Goal: Information Seeking & Learning: Find contact information

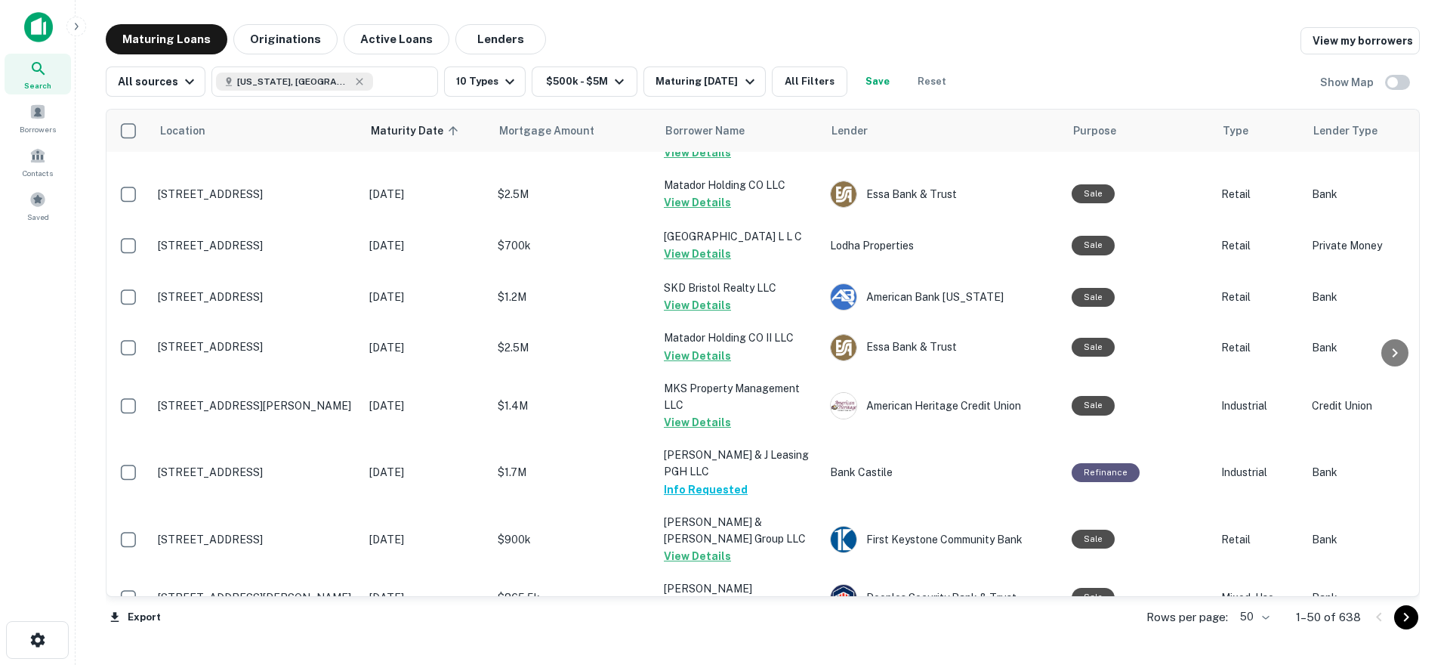
scroll to position [2162, 0]
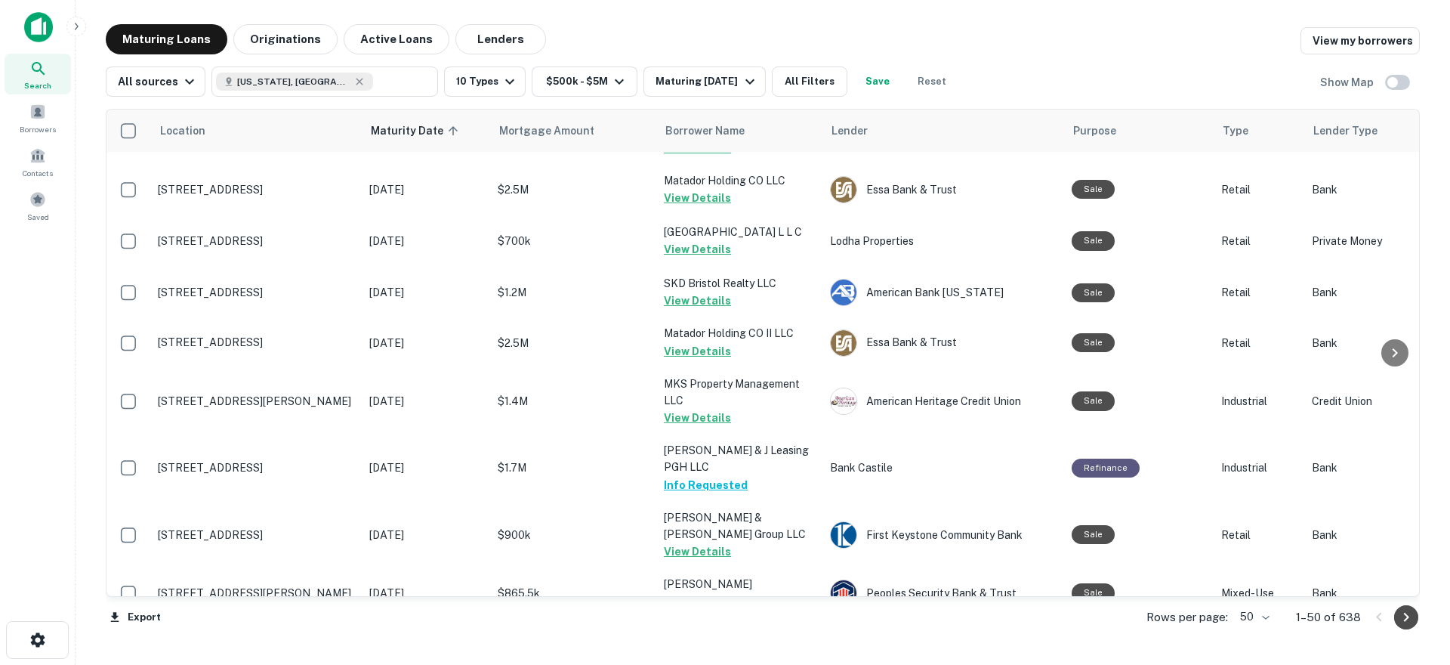
click at [1408, 619] on icon "Go to next page" at bounding box center [1406, 617] width 18 height 18
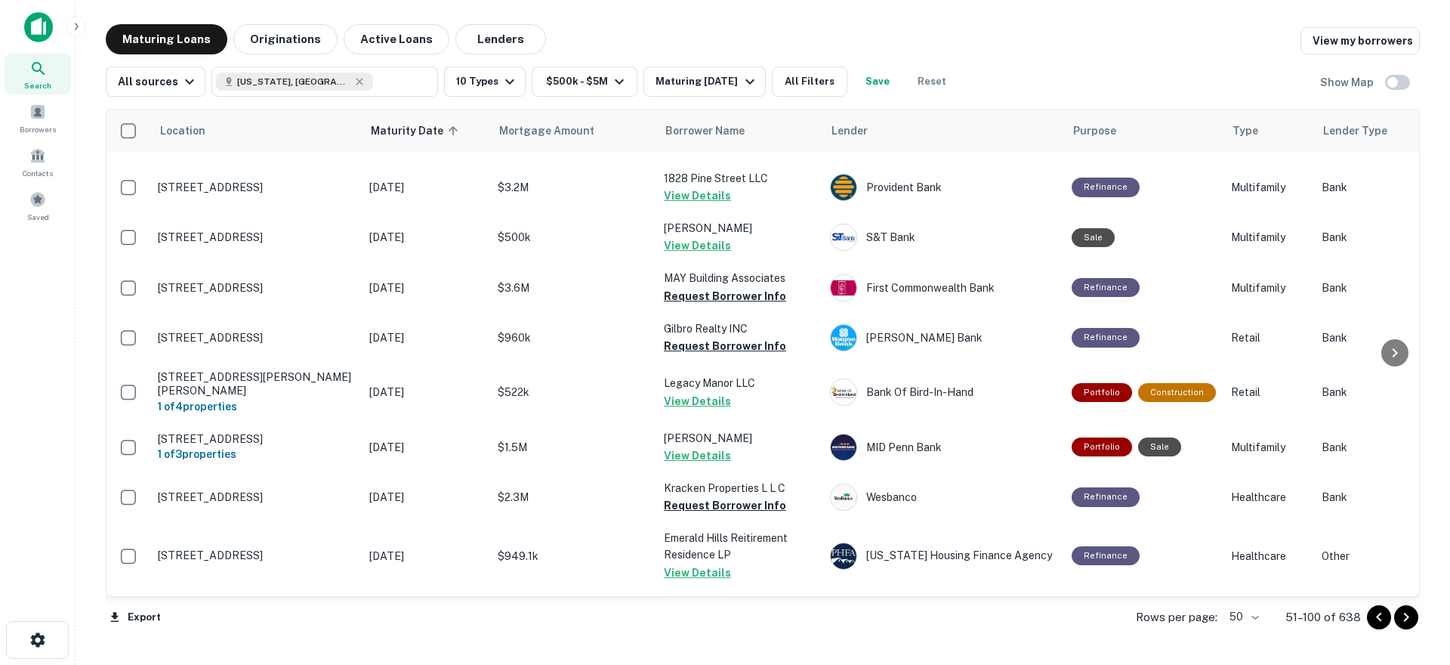
click at [1409, 618] on icon "Go to next page" at bounding box center [1406, 617] width 18 height 18
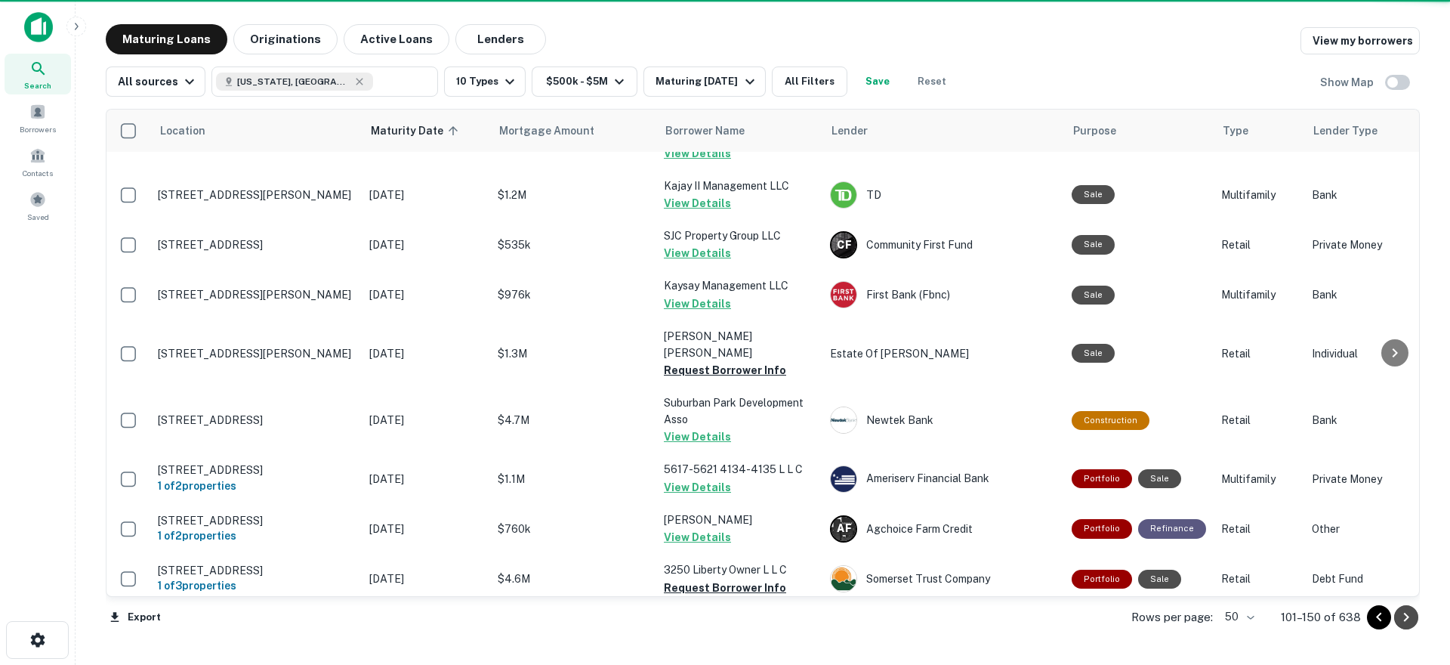
click at [1406, 621] on icon "Go to next page" at bounding box center [1406, 617] width 18 height 18
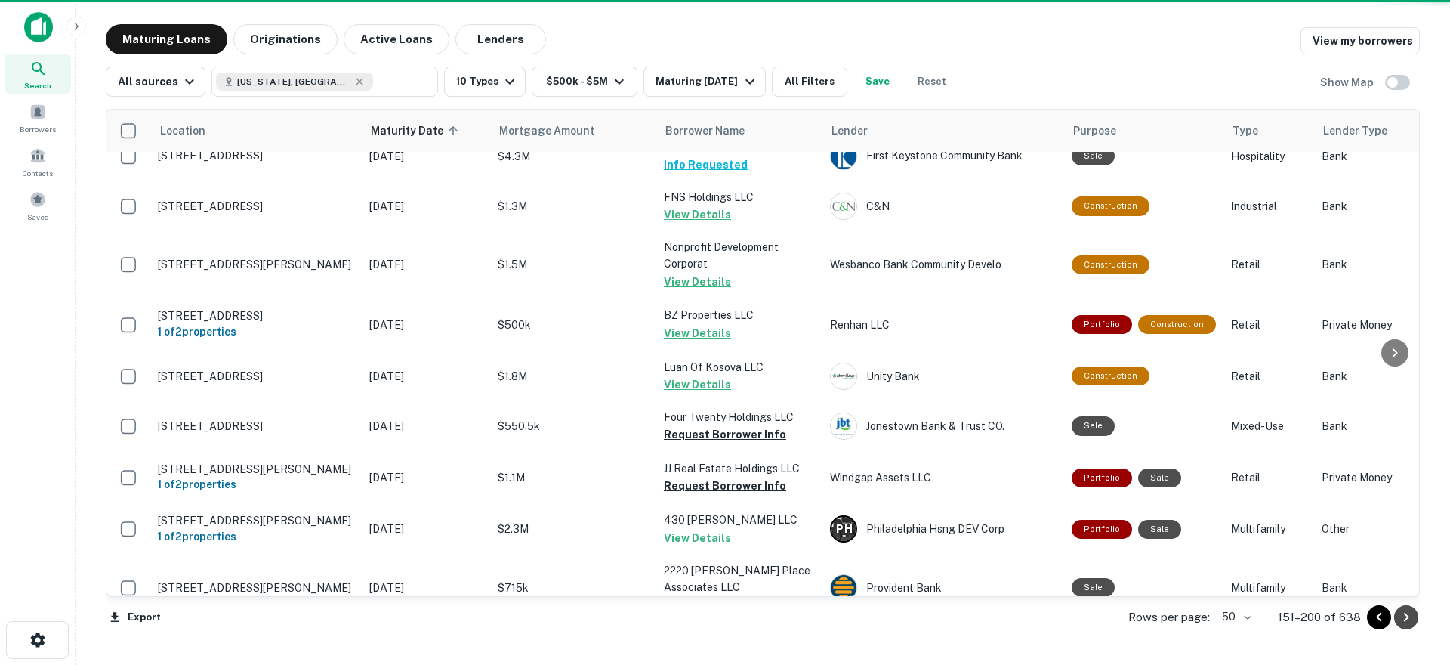
click at [1406, 621] on icon "Go to next page" at bounding box center [1406, 617] width 18 height 18
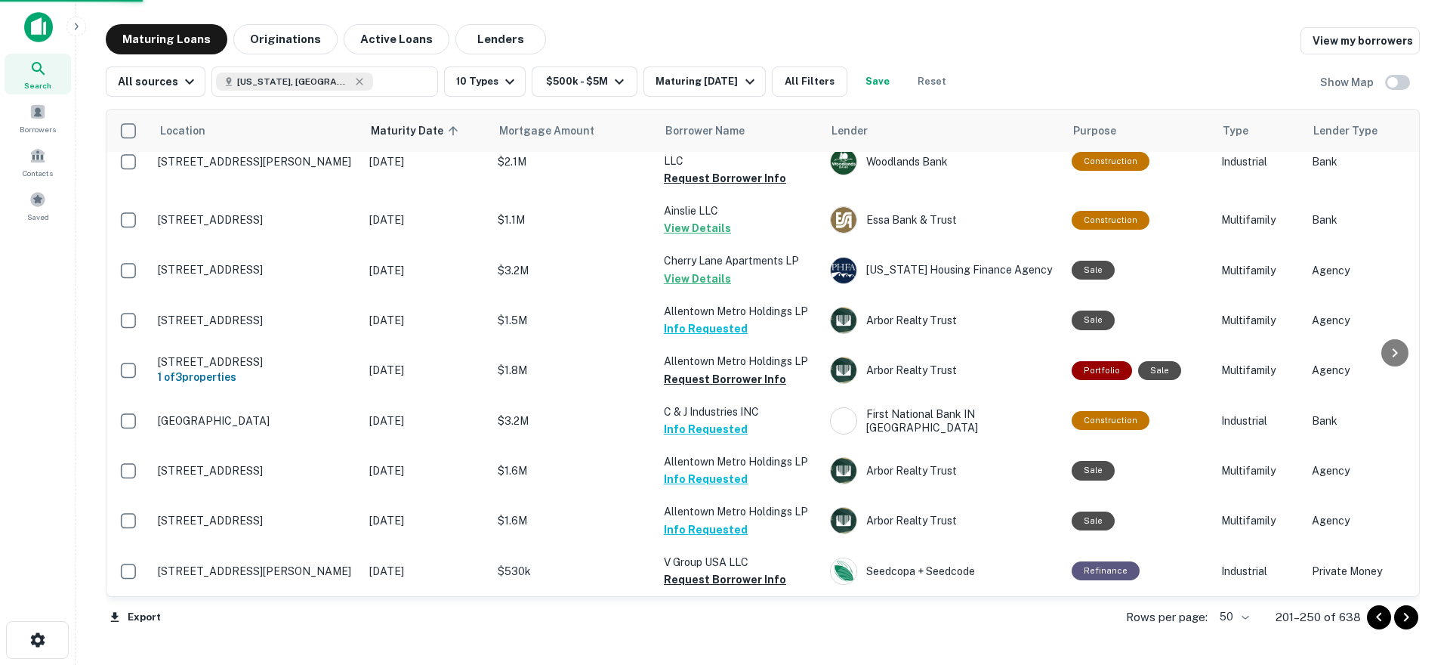
scroll to position [2155, 0]
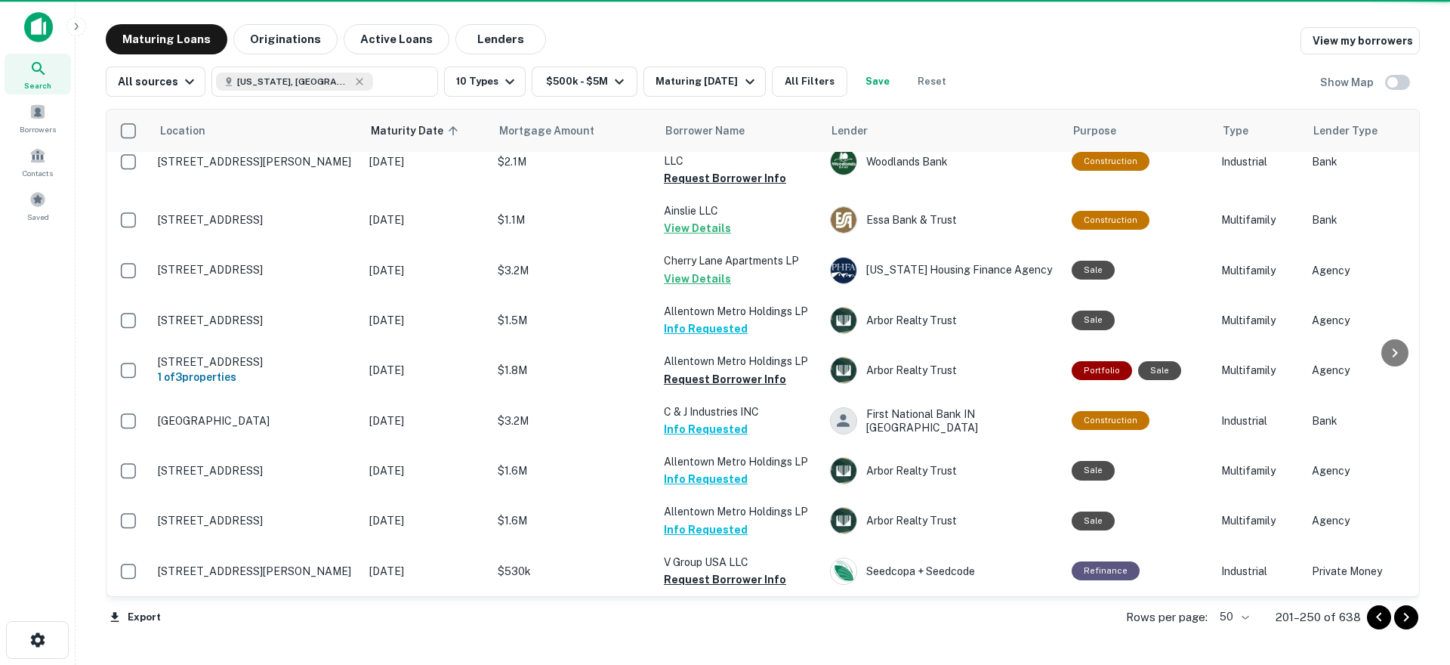
click at [1406, 621] on icon "Go to next page" at bounding box center [1406, 617] width 18 height 18
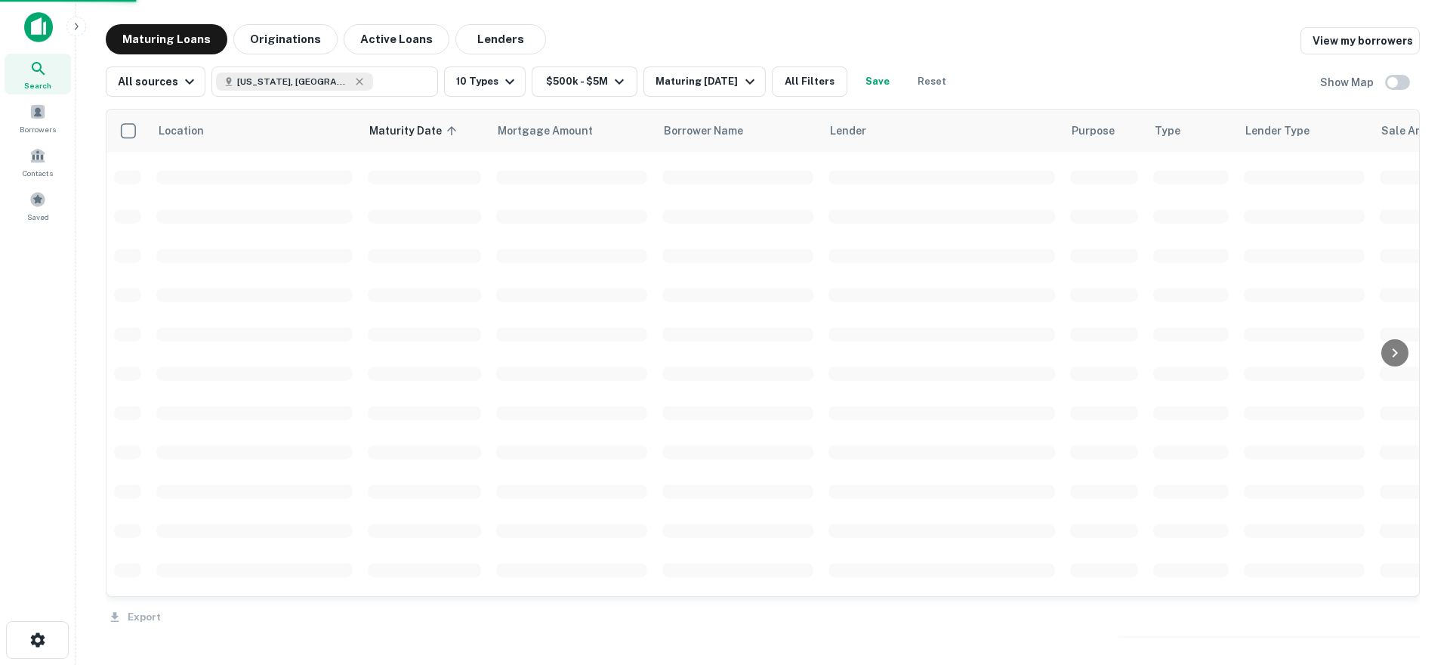
scroll to position [2162, 0]
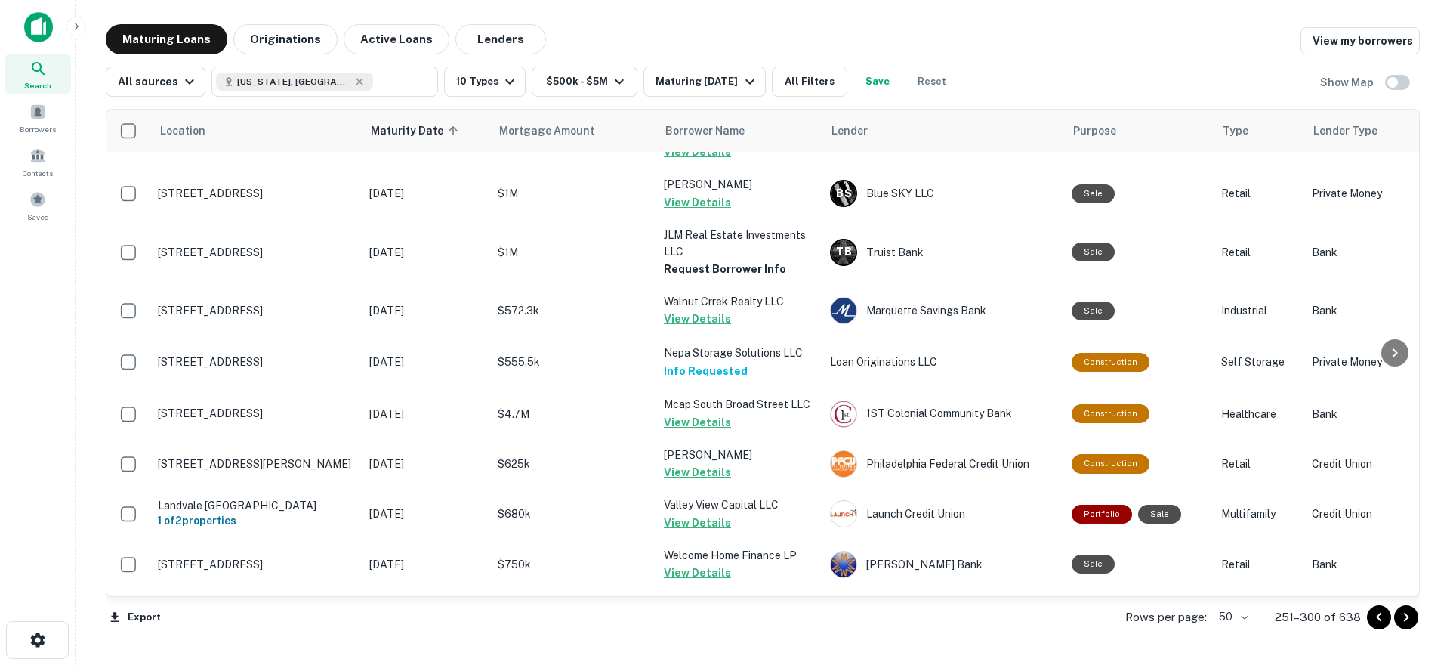
click at [1406, 621] on icon "Go to next page" at bounding box center [1406, 617] width 18 height 18
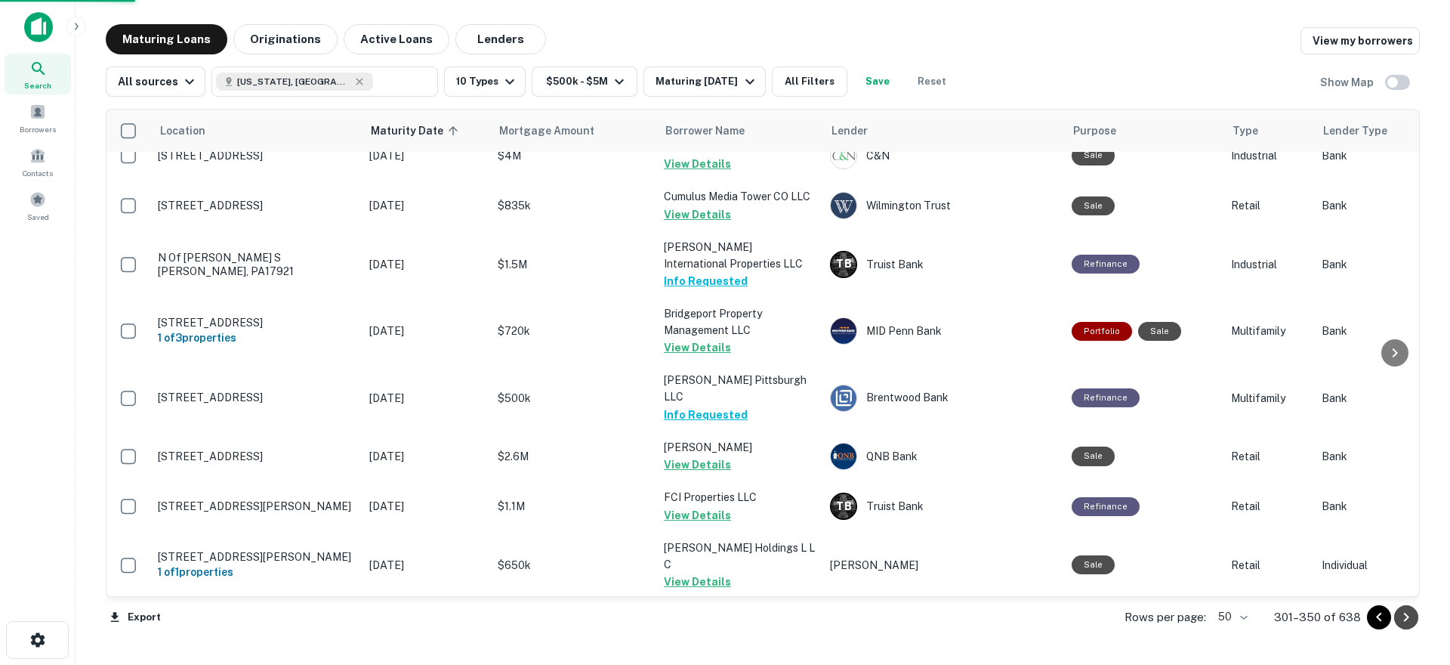
click at [1406, 621] on icon "Go to next page" at bounding box center [1406, 617] width 18 height 18
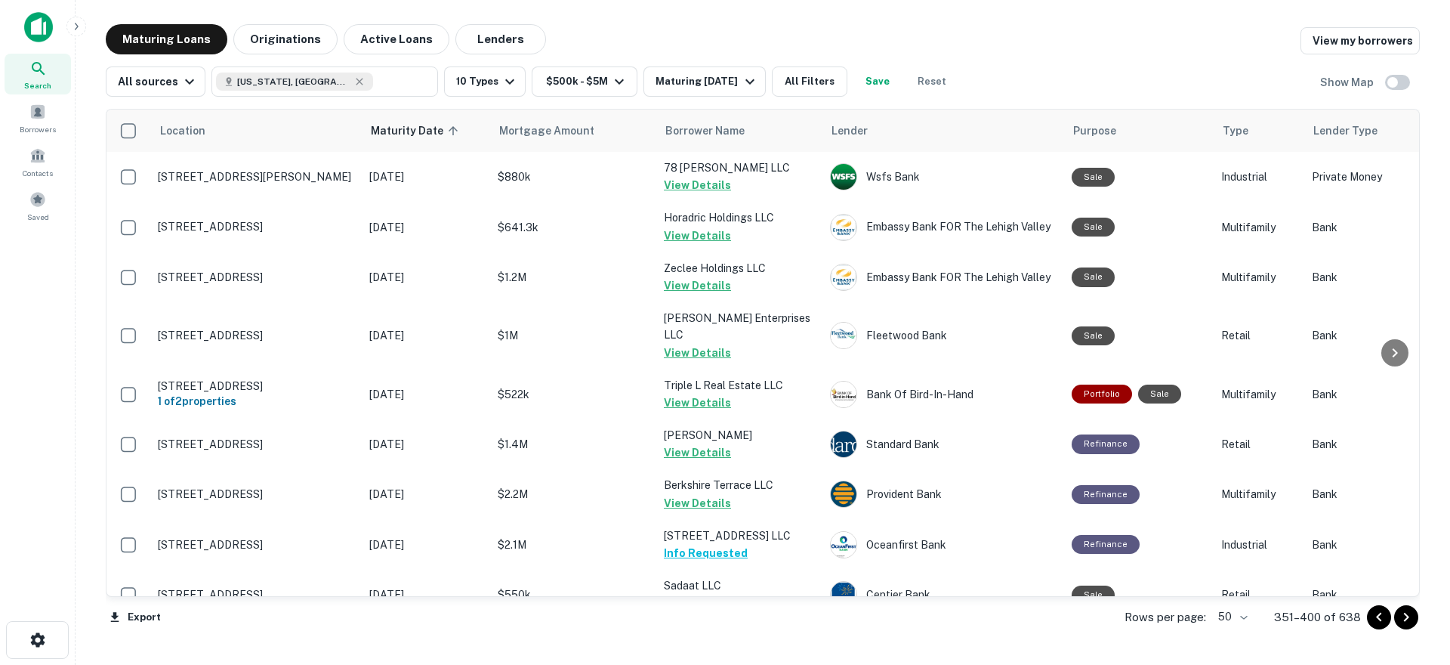
click at [1412, 621] on icon "Go to next page" at bounding box center [1406, 617] width 18 height 18
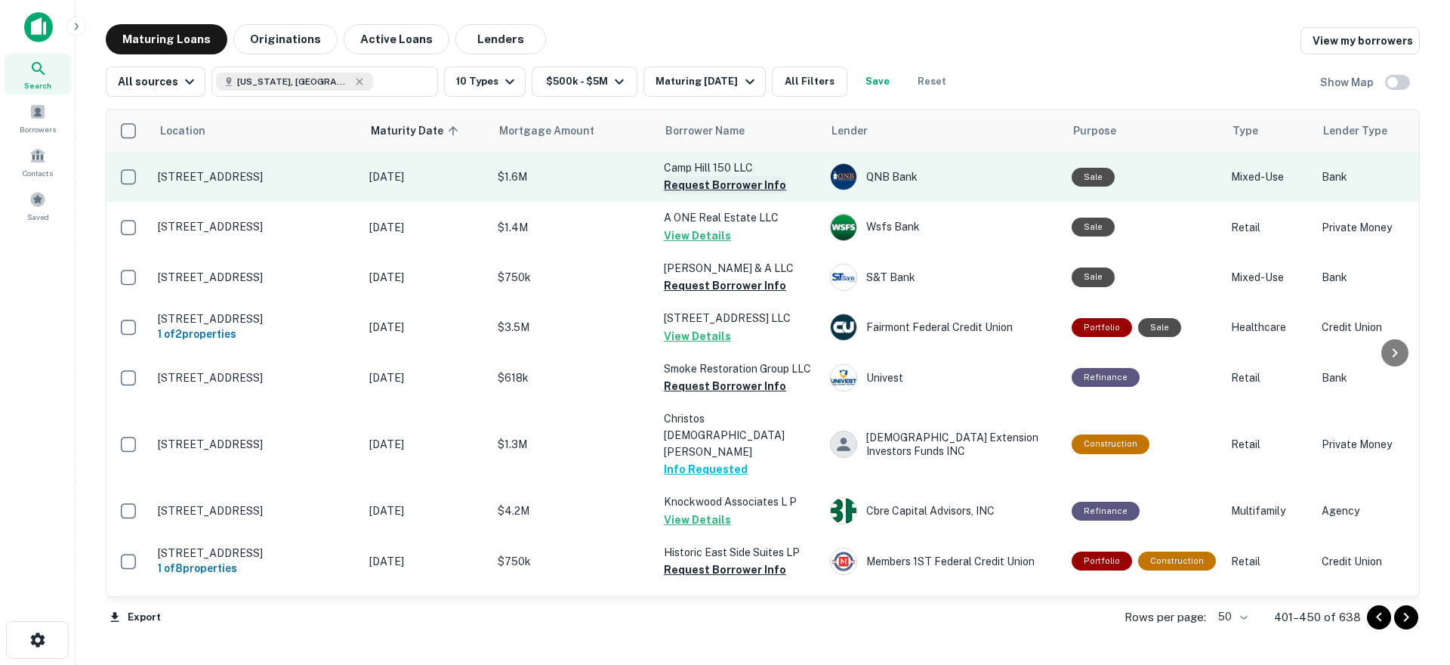
click at [719, 186] on button "Request Borrower Info" at bounding box center [725, 185] width 122 height 18
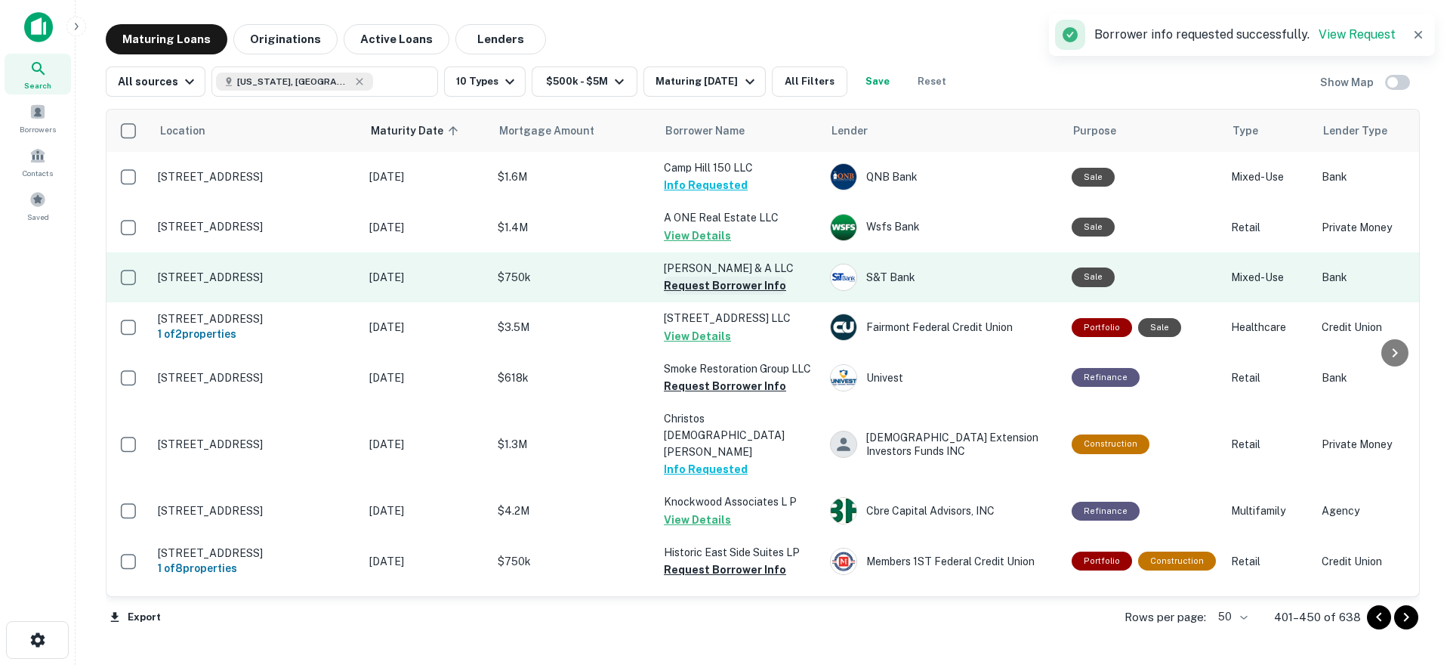
click at [705, 285] on button "Request Borrower Info" at bounding box center [725, 285] width 122 height 18
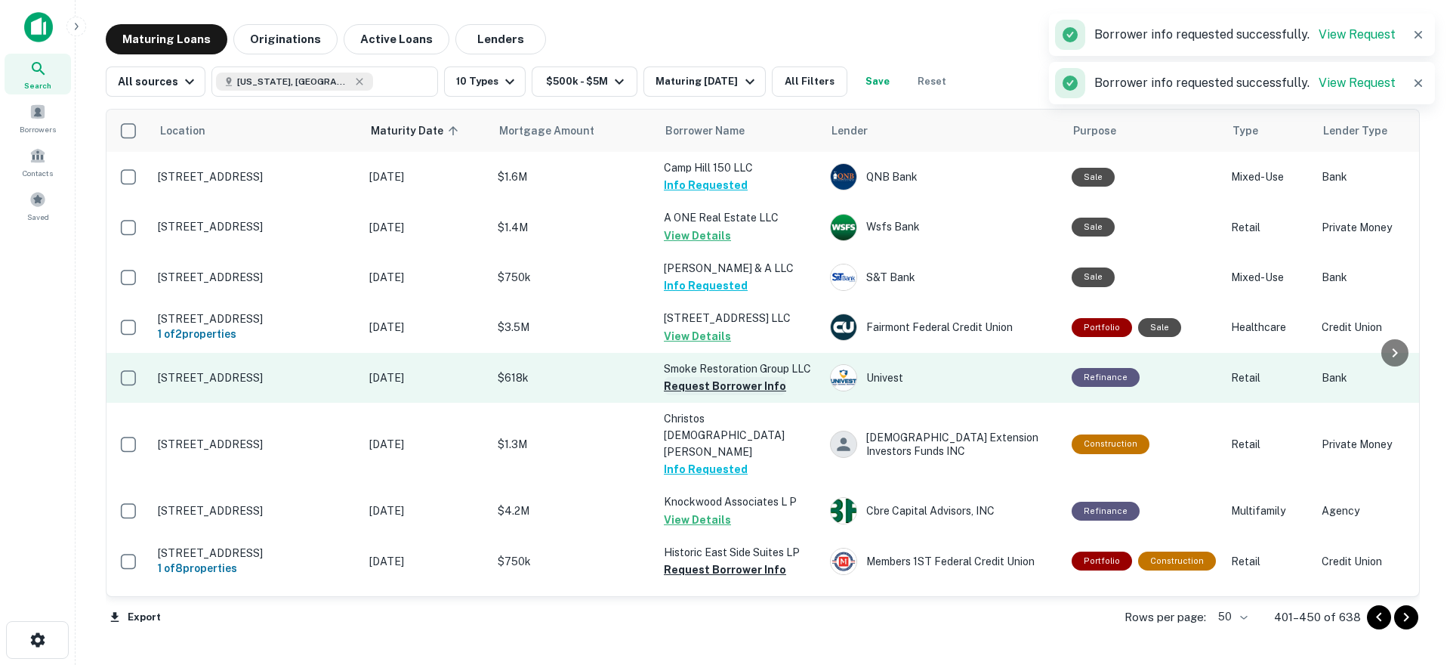
click at [731, 390] on button "Request Borrower Info" at bounding box center [725, 386] width 122 height 18
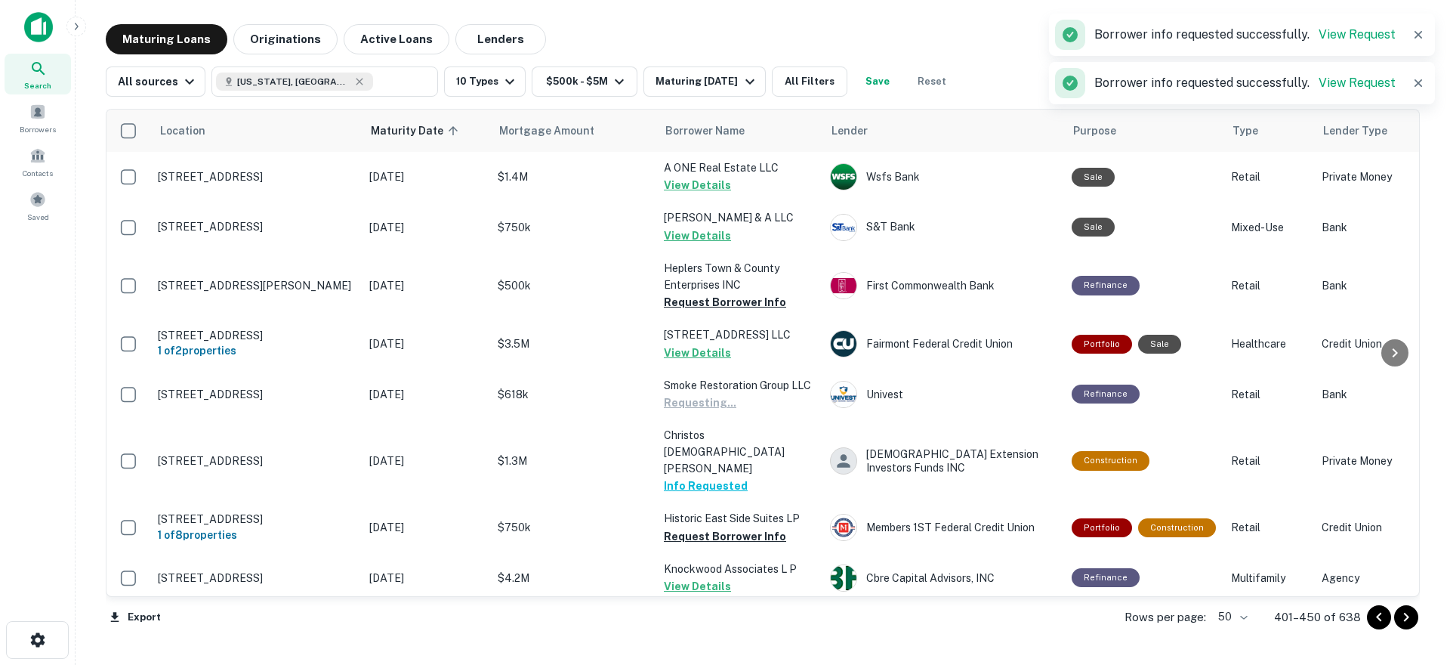
scroll to position [302, 0]
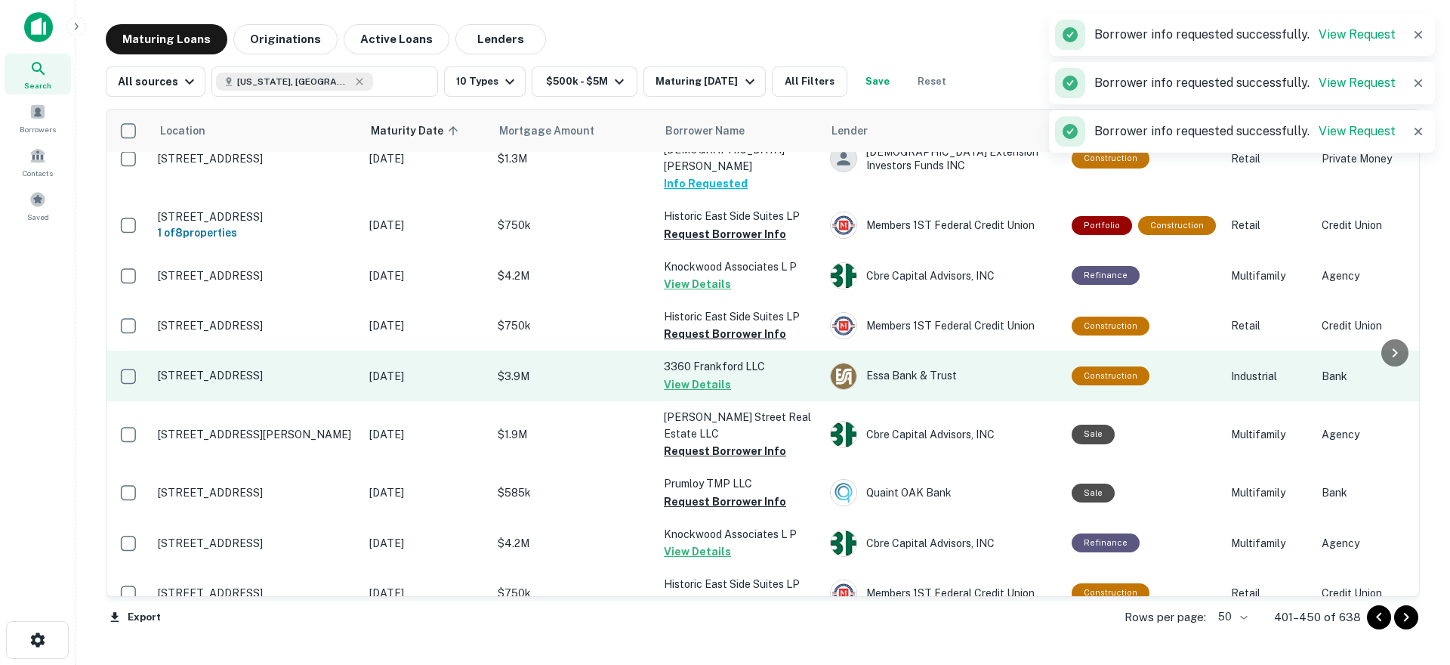
click at [737, 442] on button "Request Borrower Info" at bounding box center [725, 451] width 122 height 18
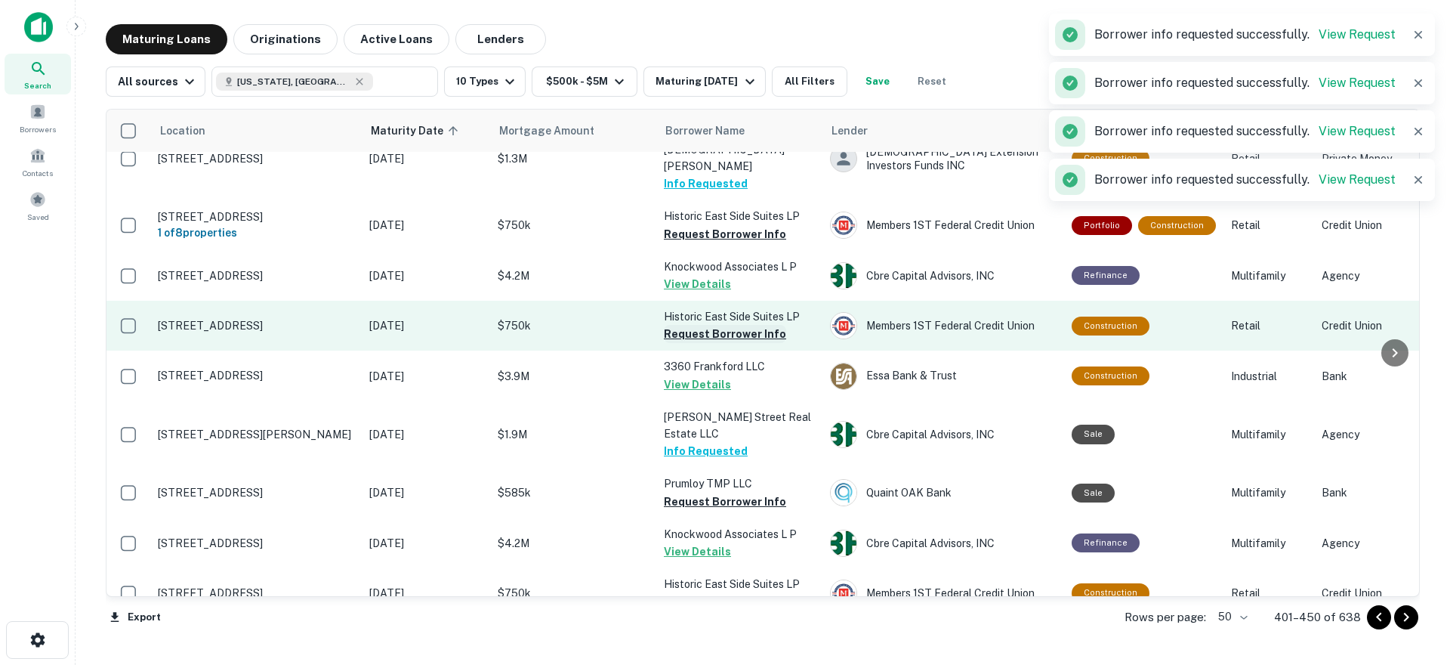
click at [719, 325] on button "Request Borrower Info" at bounding box center [725, 334] width 122 height 18
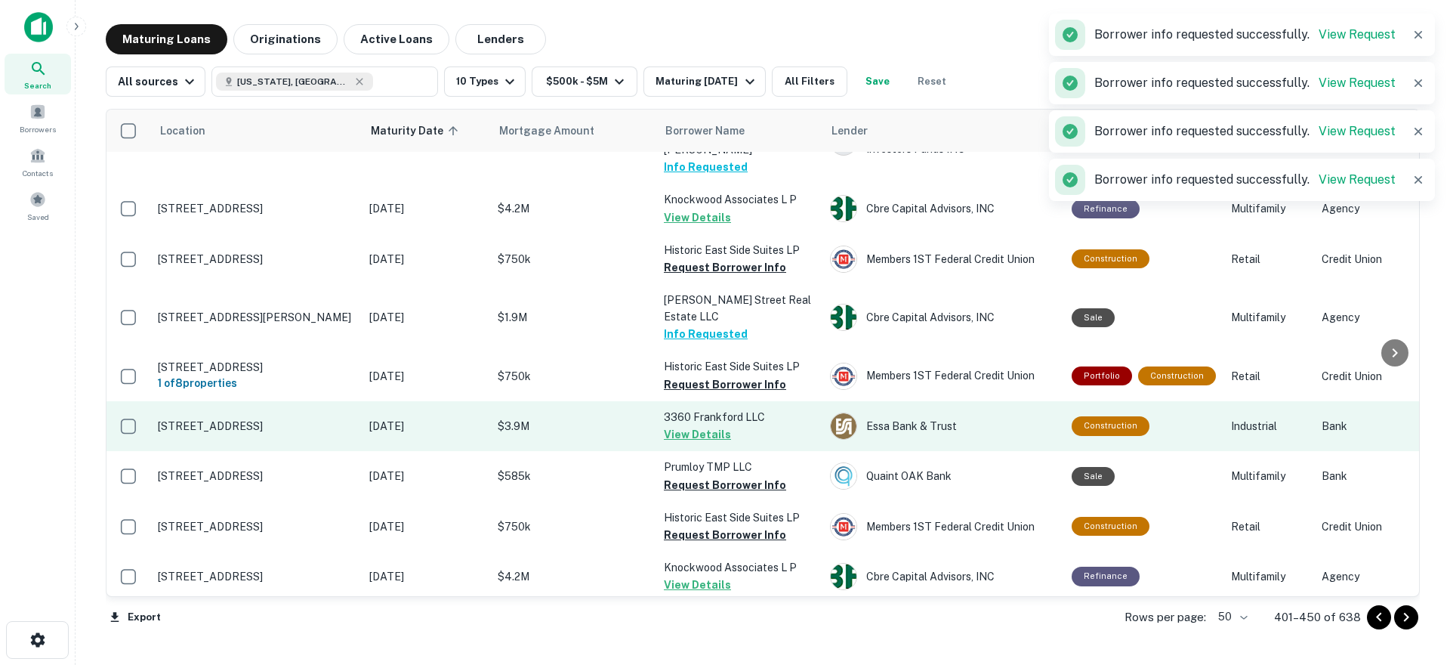
scroll to position [285, 0]
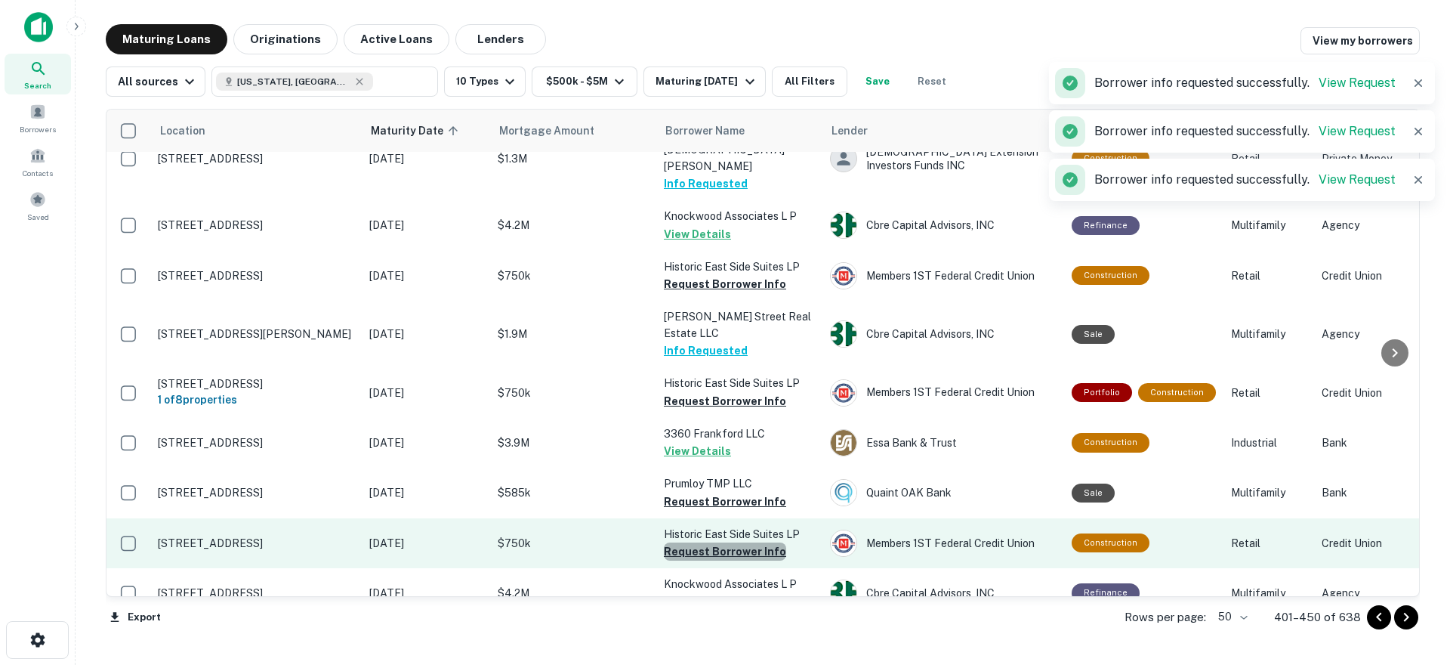
click at [737, 542] on button "Request Borrower Info" at bounding box center [725, 551] width 122 height 18
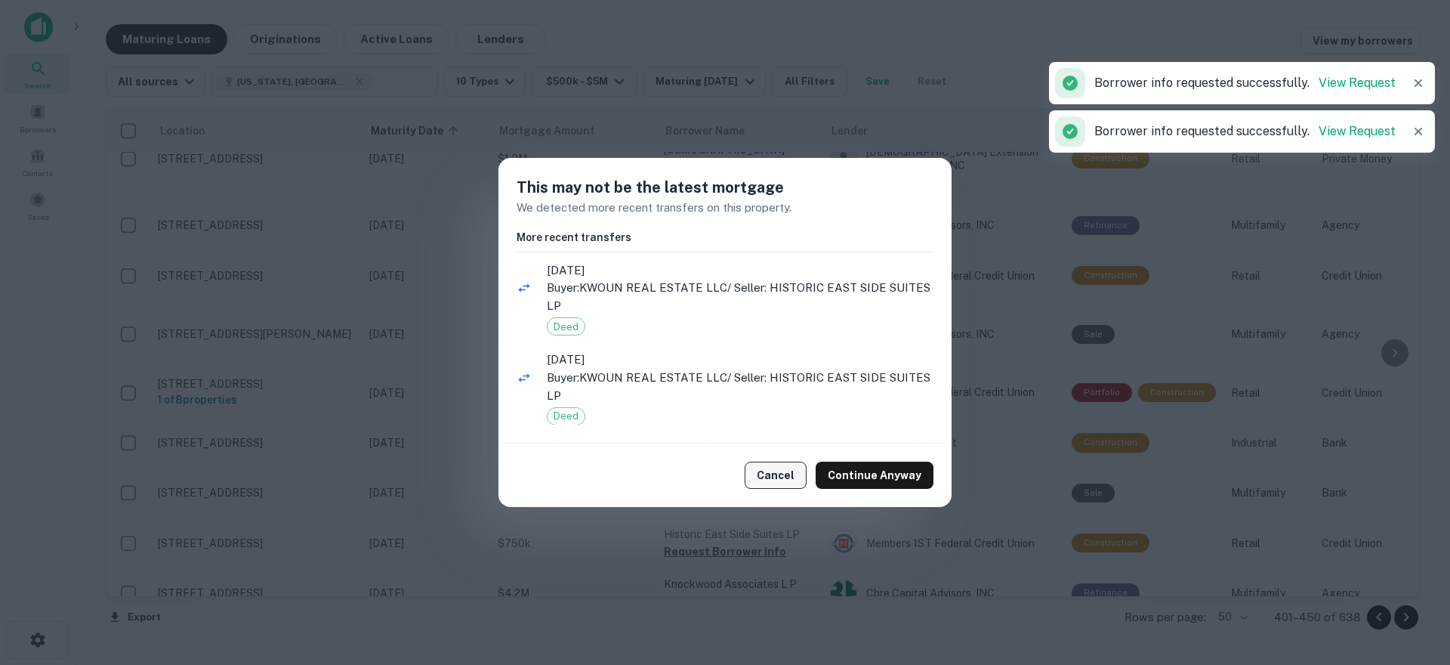
click at [781, 476] on button "Cancel" at bounding box center [776, 474] width 62 height 27
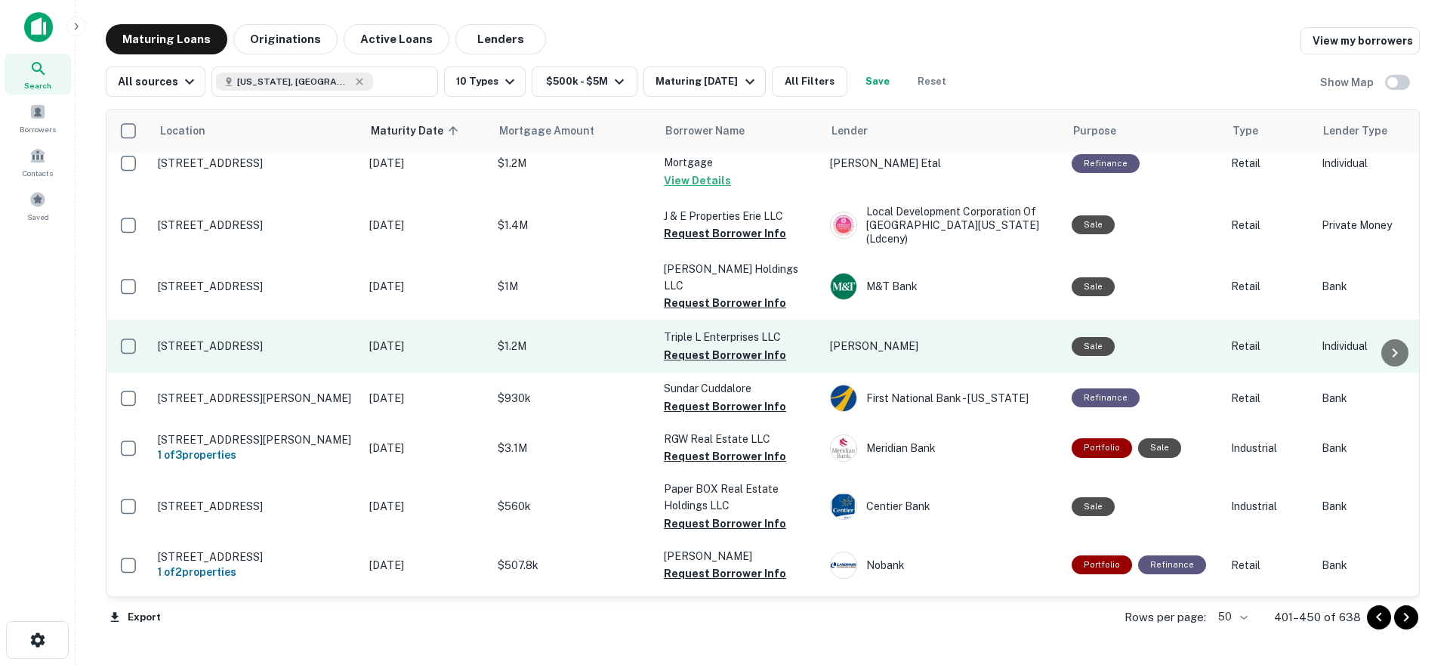
scroll to position [739, 0]
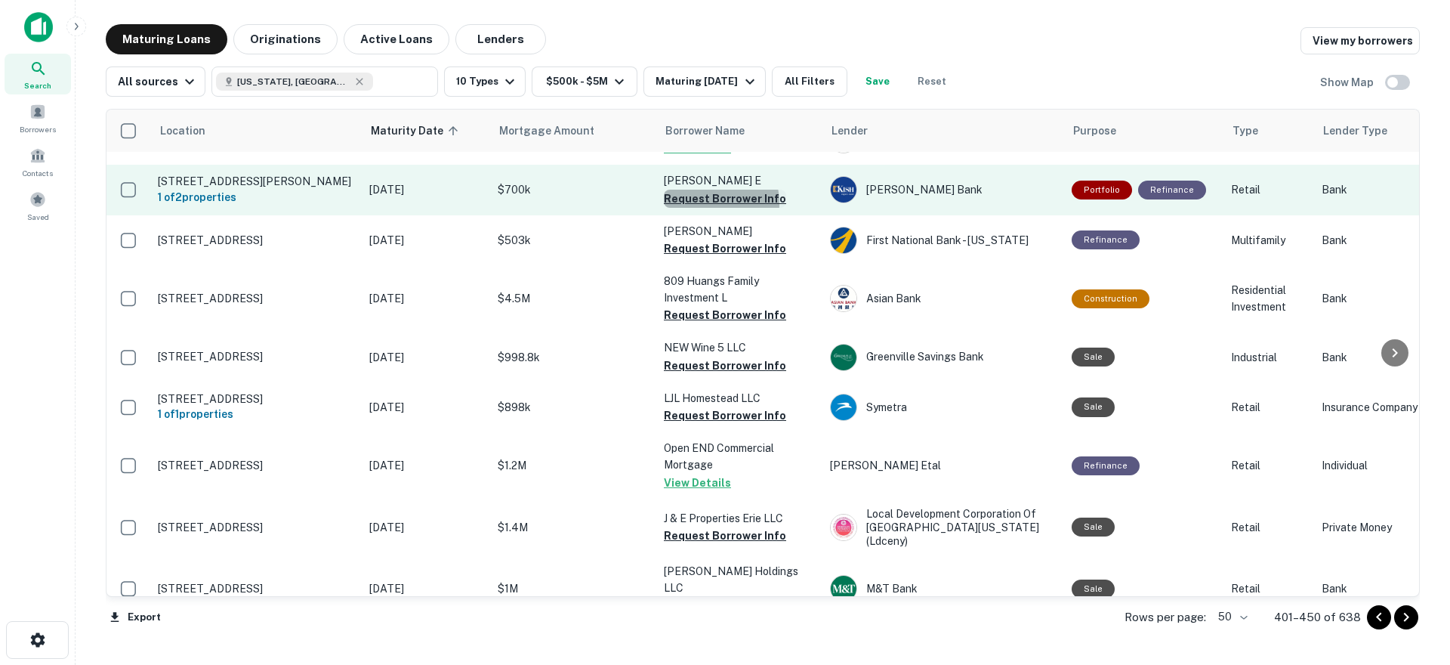
click at [697, 190] on button "Request Borrower Info" at bounding box center [725, 199] width 122 height 18
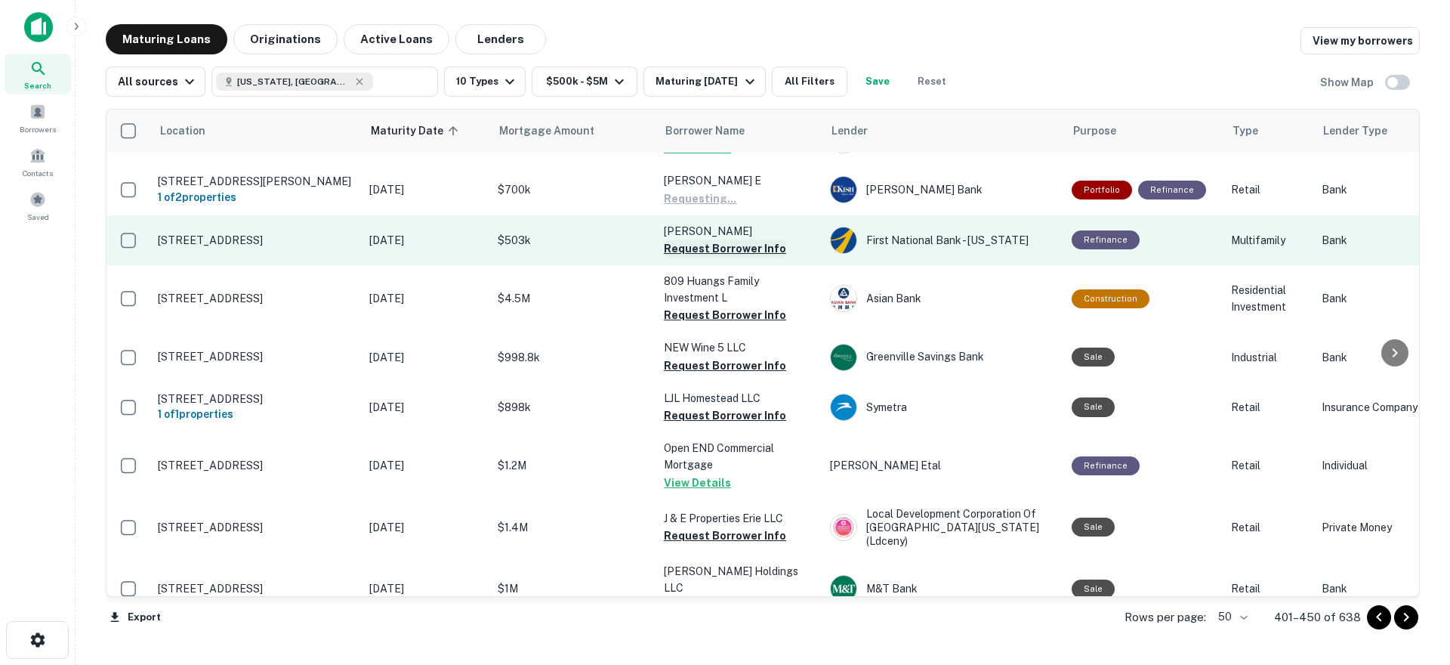
click at [709, 239] on button "Request Borrower Info" at bounding box center [725, 248] width 122 height 18
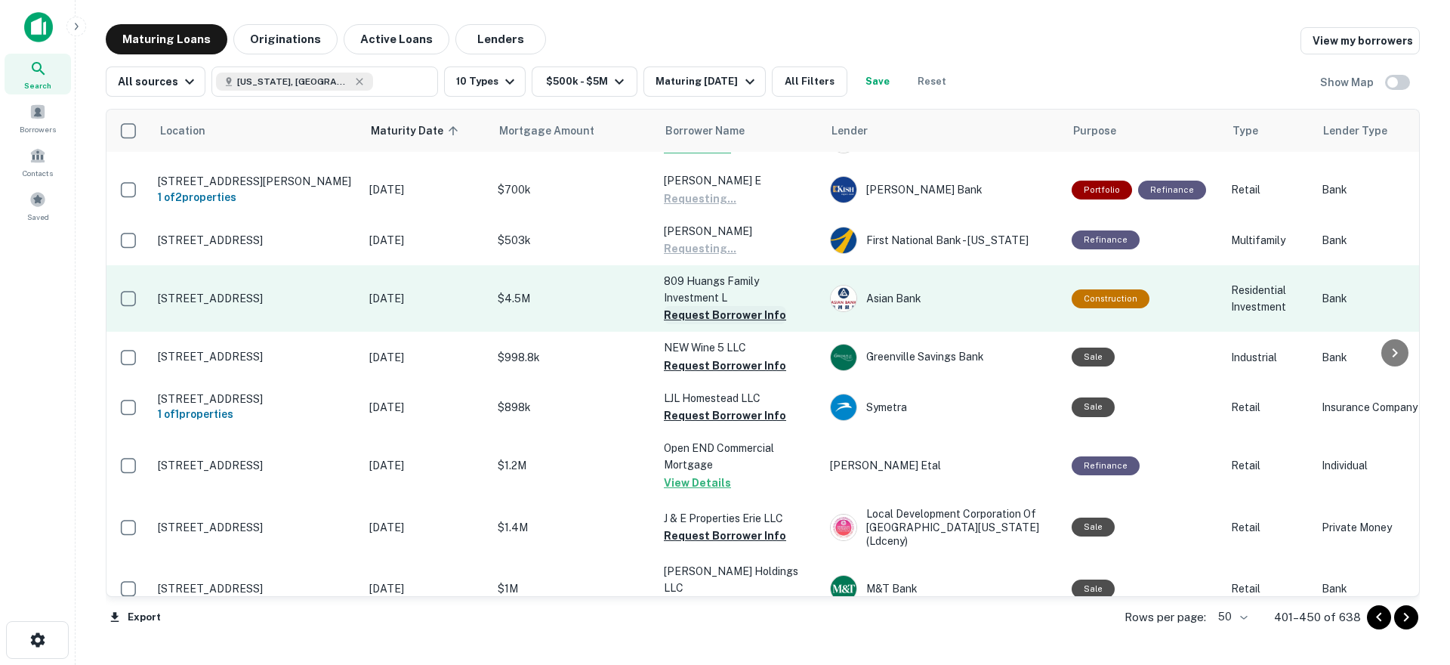
click at [714, 306] on button "Request Borrower Info" at bounding box center [725, 315] width 122 height 18
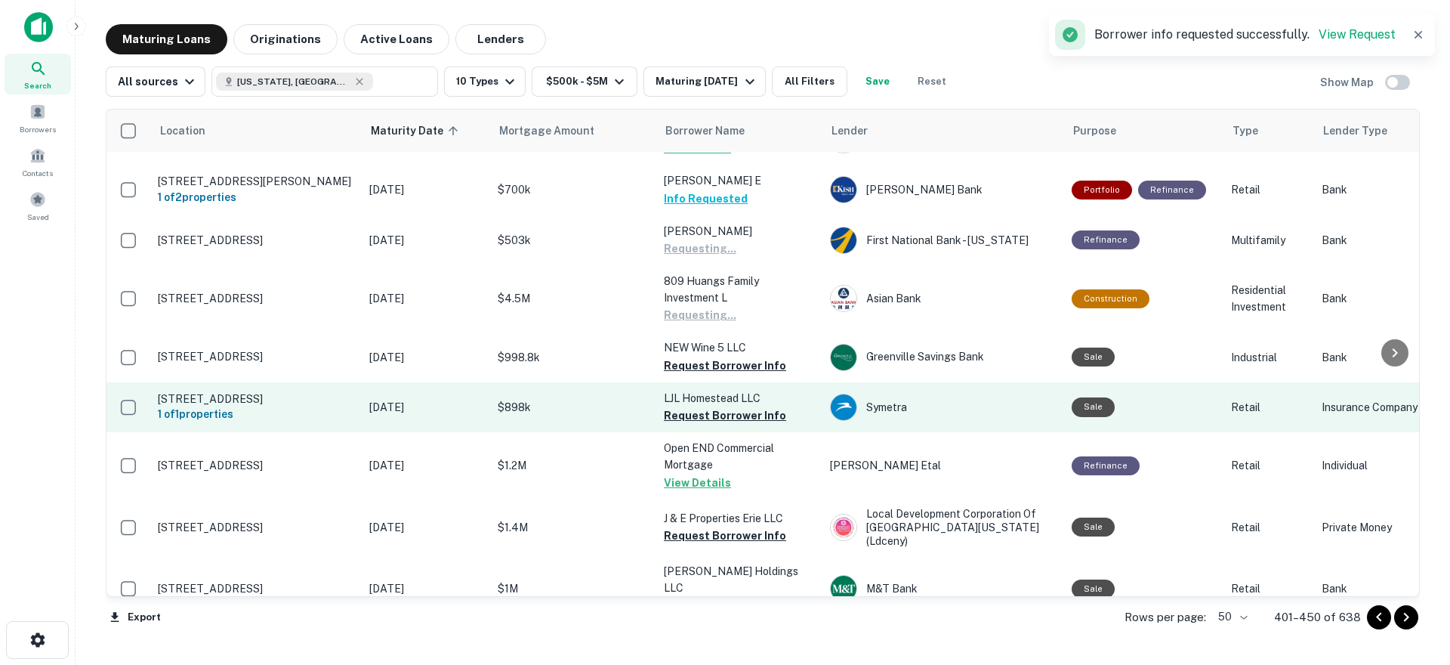
click at [719, 356] on button "Request Borrower Info" at bounding box center [725, 365] width 122 height 18
click at [714, 411] on button "Request Borrower Info" at bounding box center [725, 415] width 122 height 18
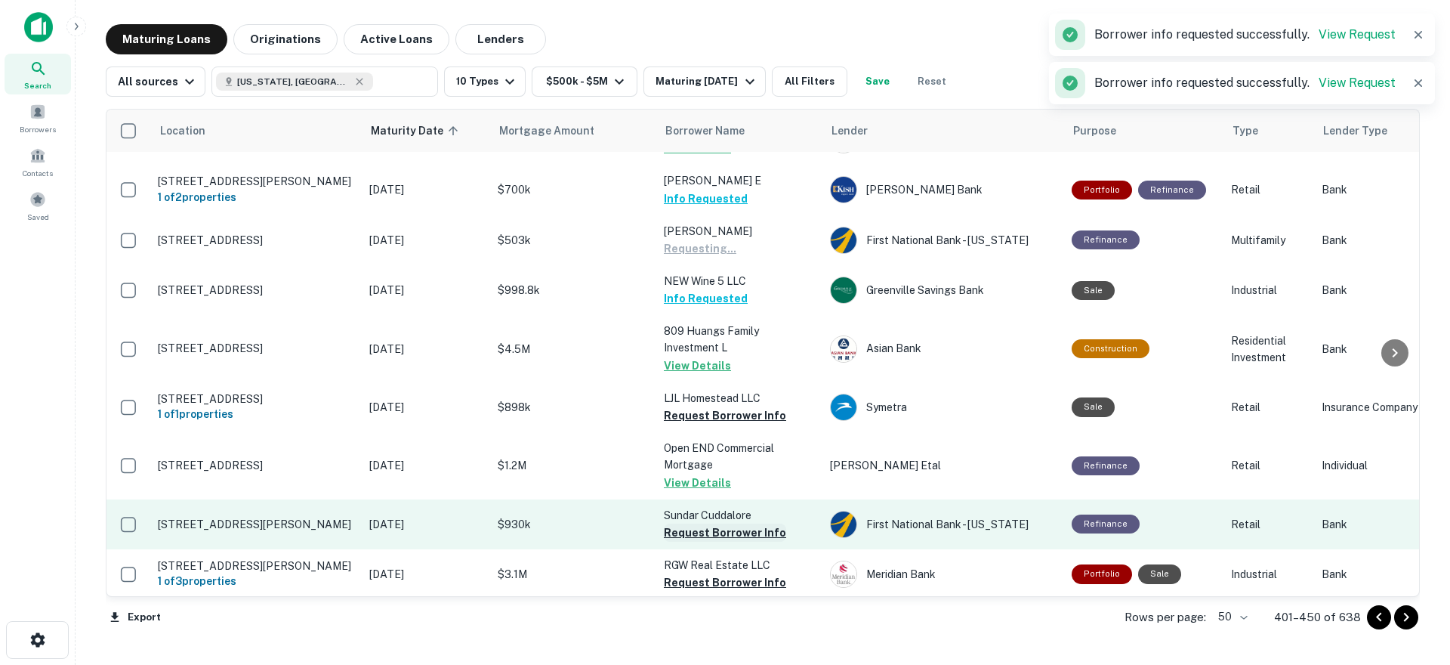
scroll to position [730, 0]
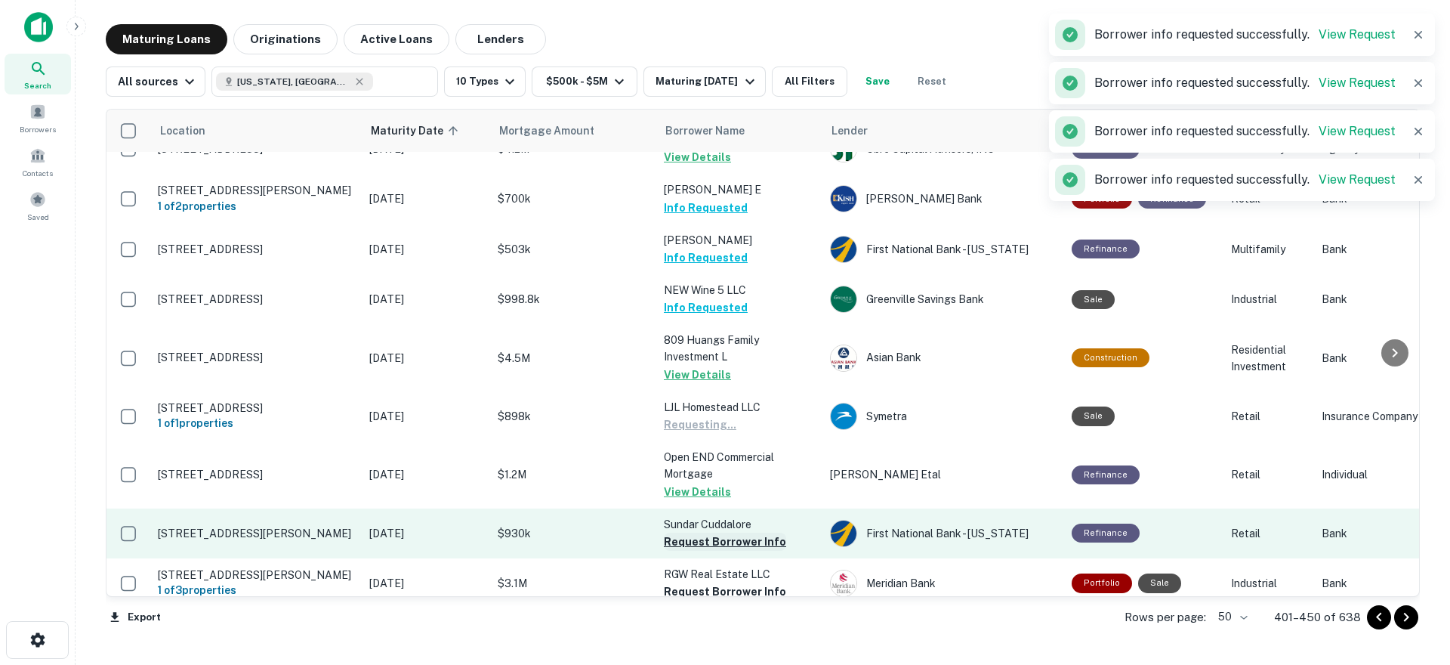
click at [724, 532] on button "Request Borrower Info" at bounding box center [725, 541] width 122 height 18
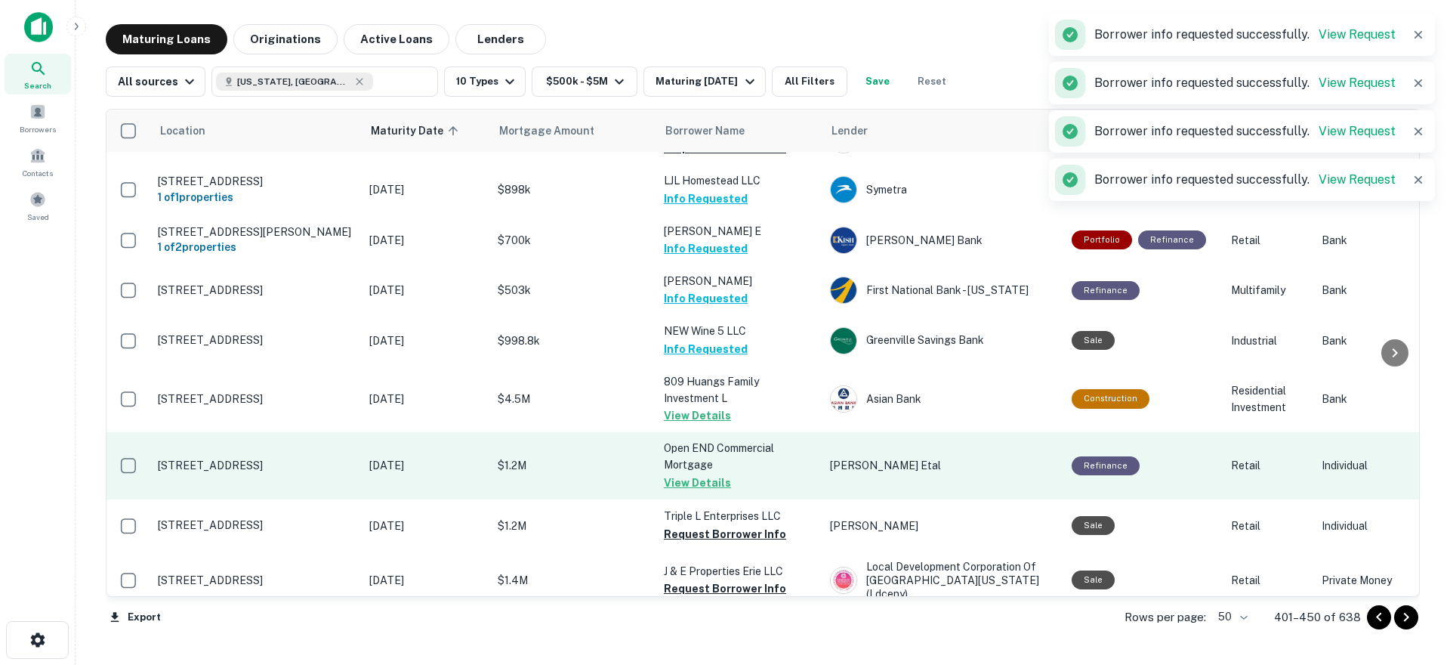
click at [773, 440] on p "Open END Commercial Mortgage" at bounding box center [739, 456] width 151 height 33
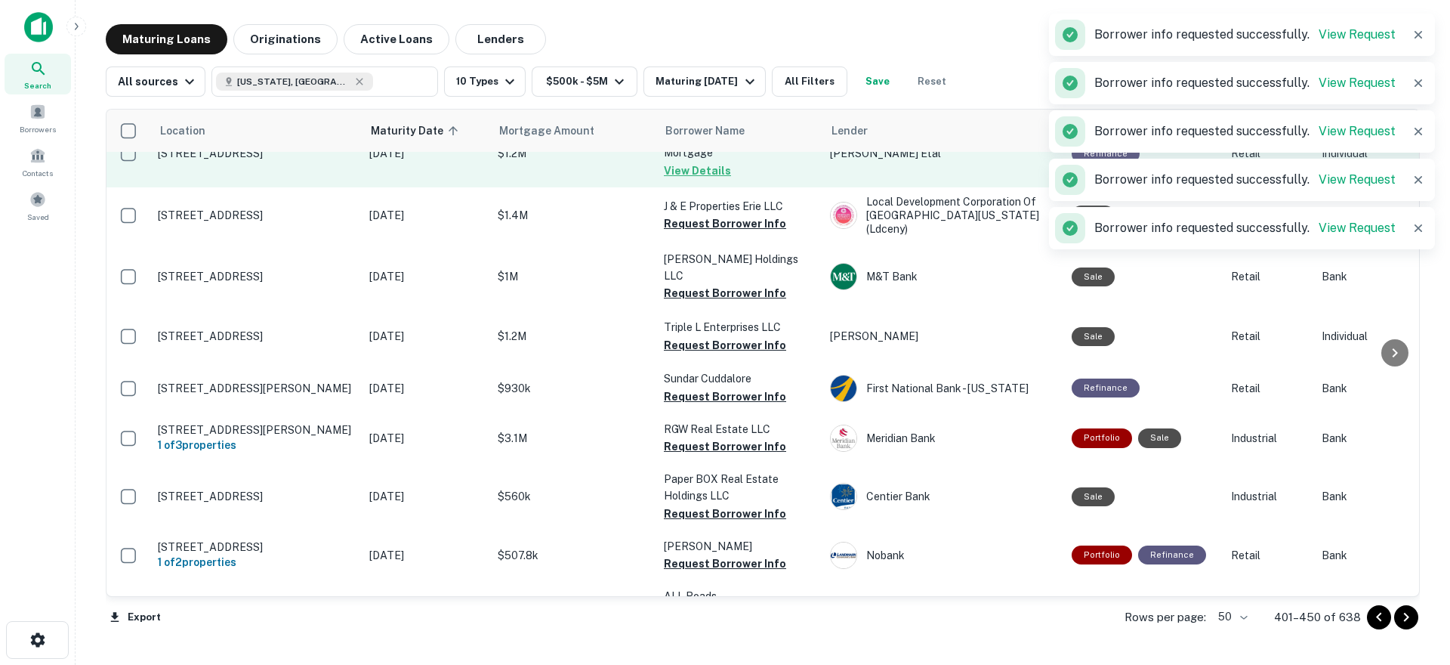
scroll to position [1124, 0]
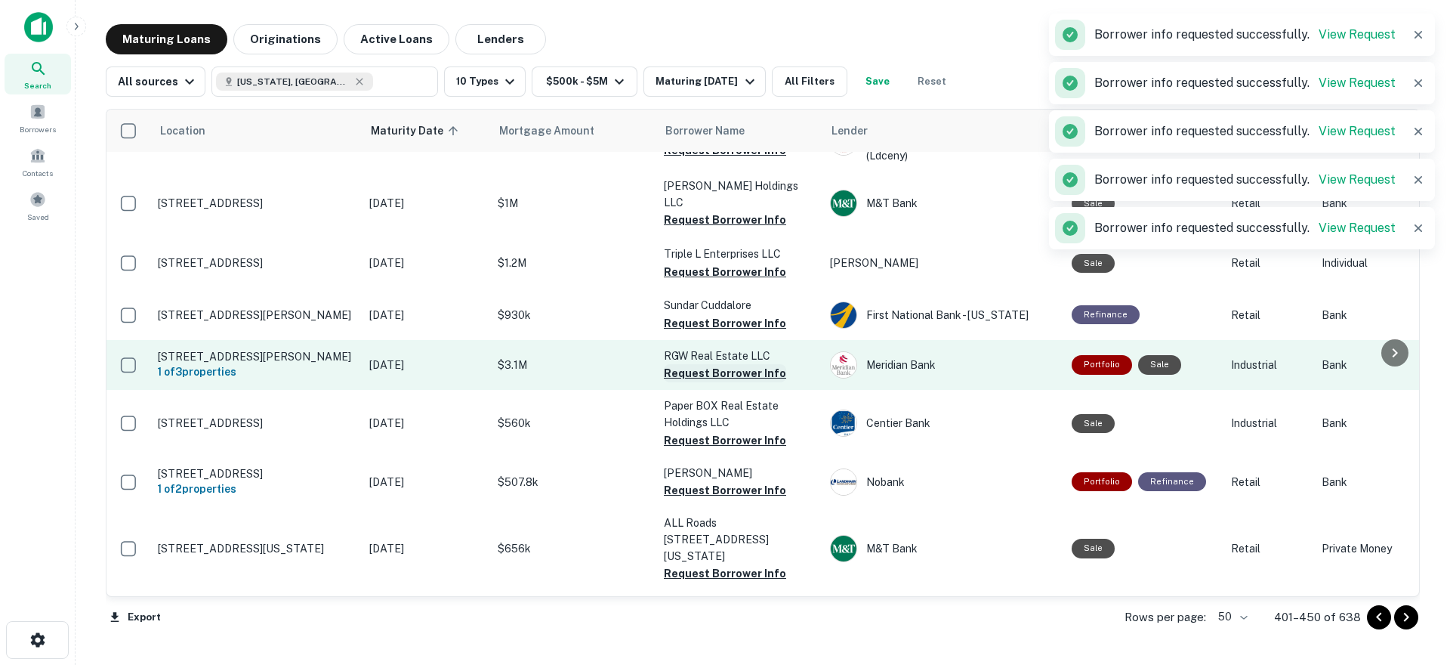
click at [718, 364] on button "Request Borrower Info" at bounding box center [725, 373] width 122 height 18
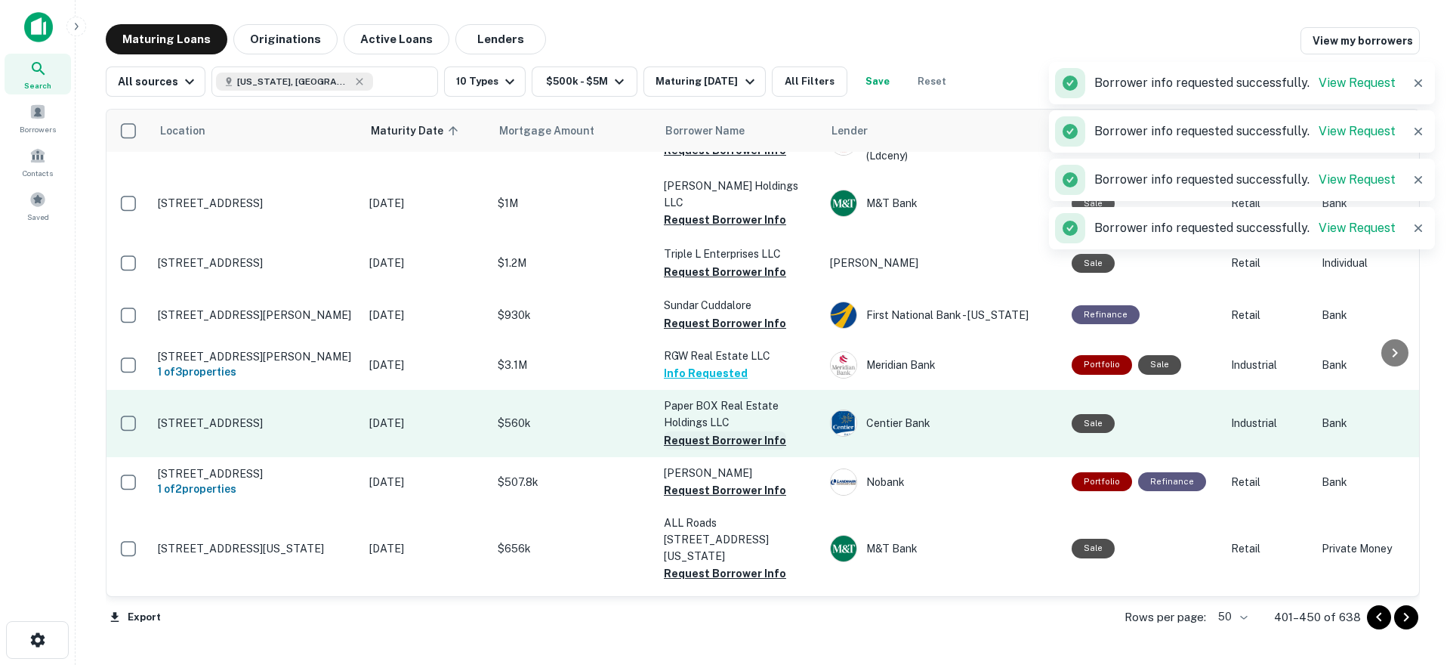
click at [721, 431] on button "Request Borrower Info" at bounding box center [725, 440] width 122 height 18
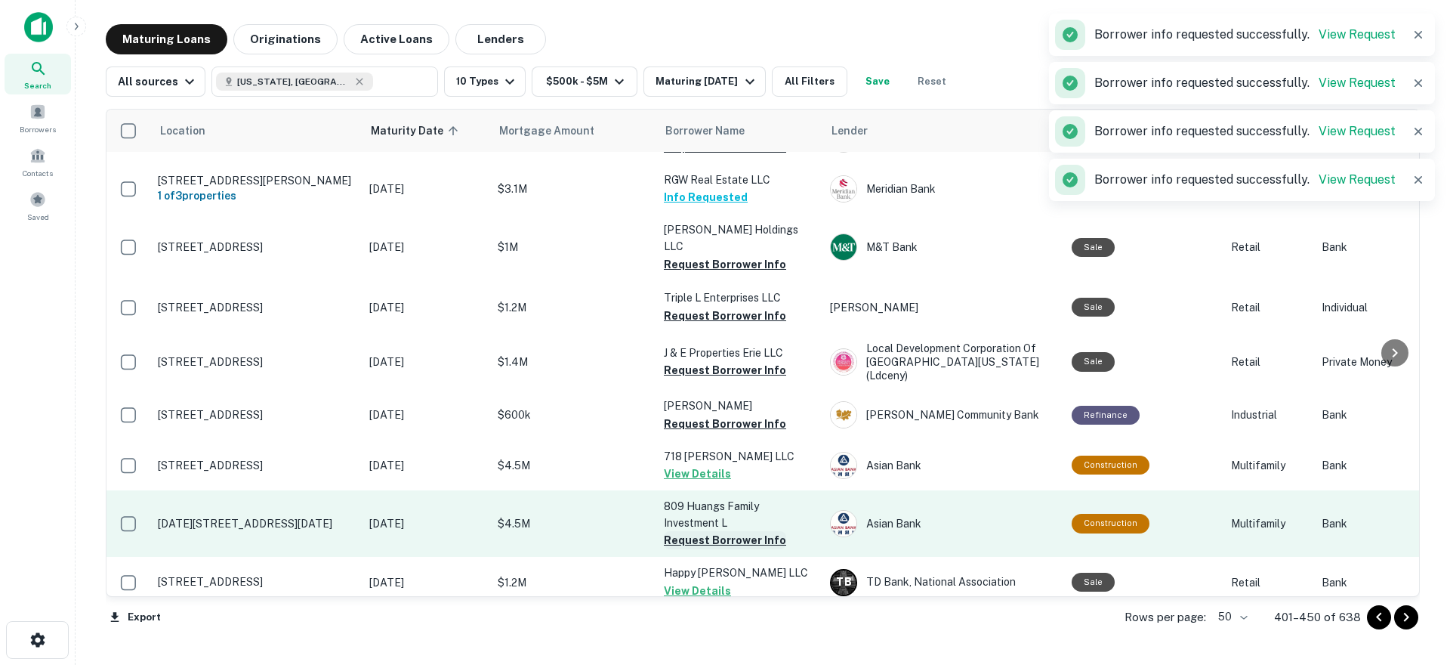
click at [726, 531] on button "Request Borrower Info" at bounding box center [725, 540] width 122 height 18
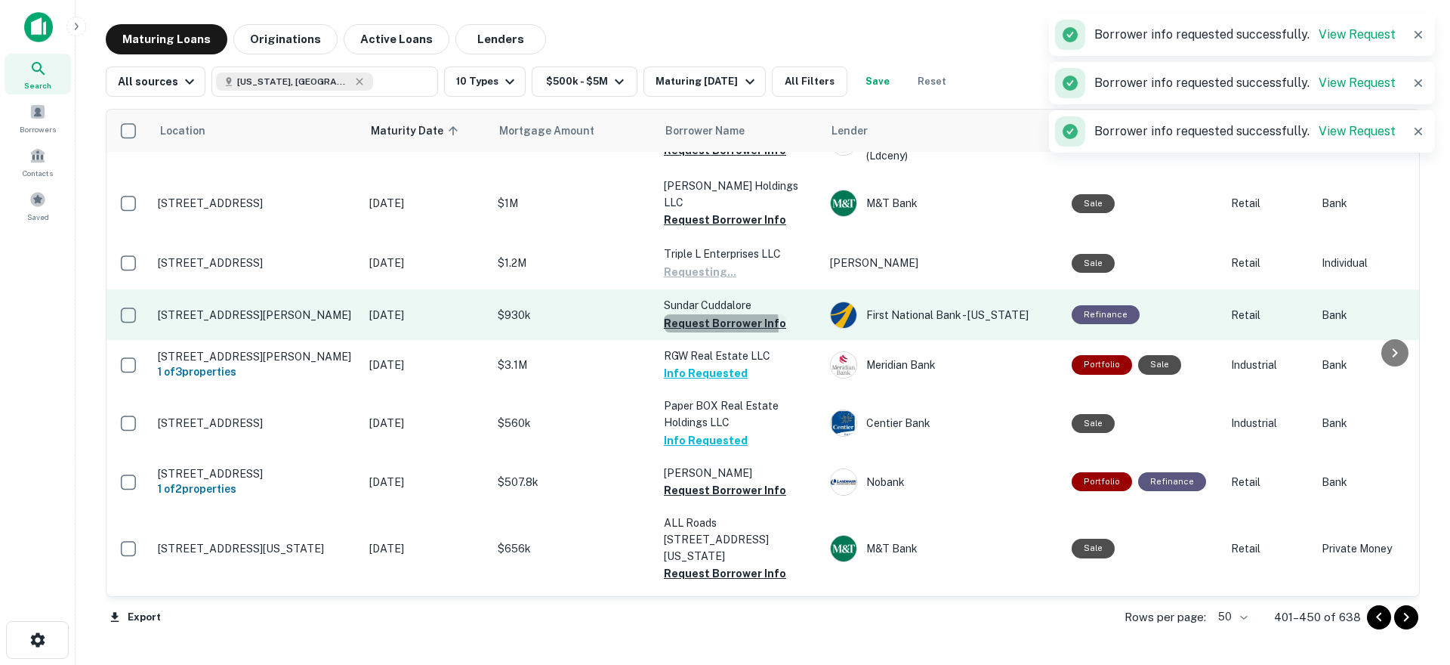
click at [707, 314] on button "Request Borrower Info" at bounding box center [725, 323] width 122 height 18
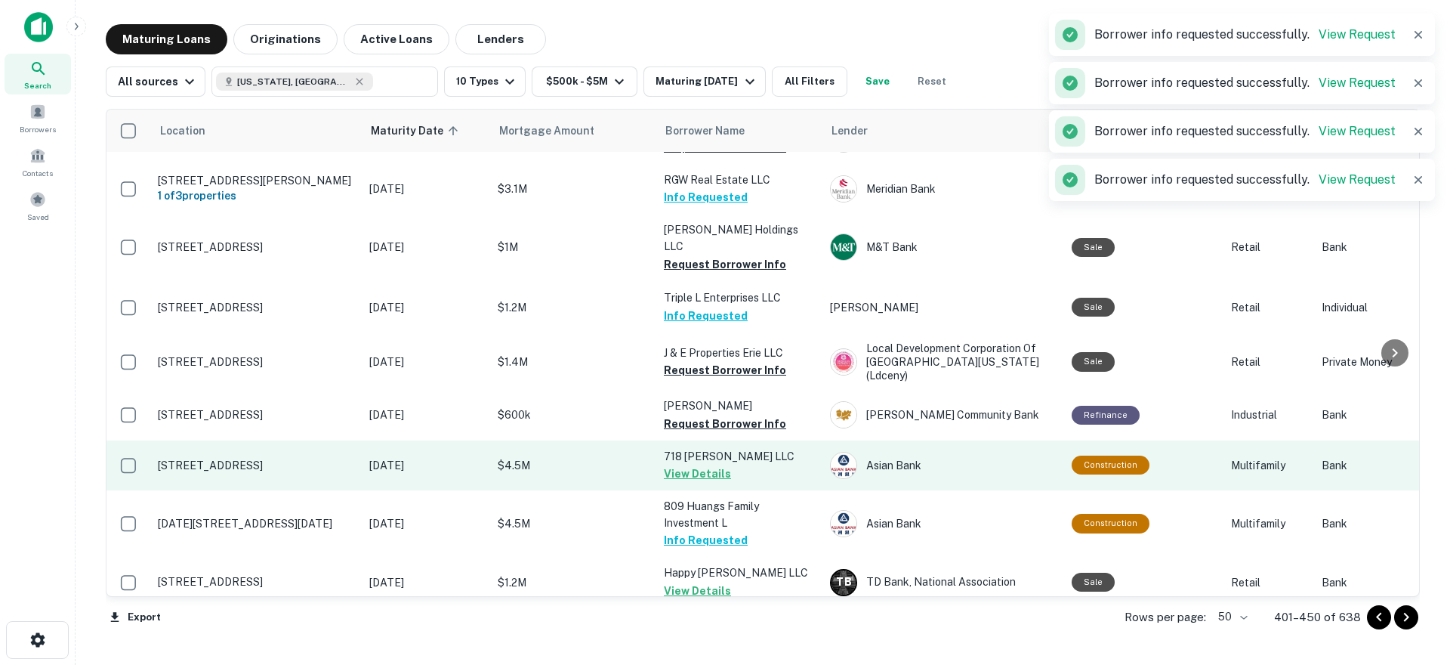
click at [779, 448] on p "718 [PERSON_NAME] LLC" at bounding box center [739, 456] width 151 height 17
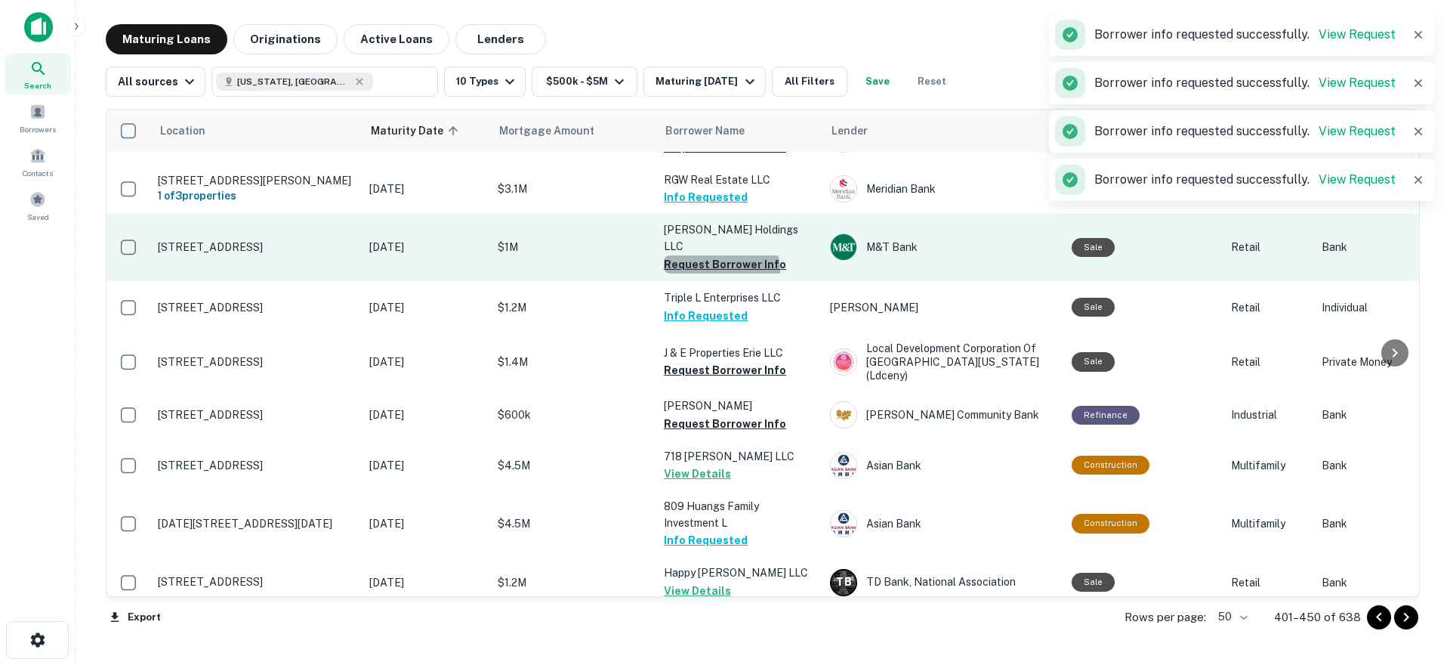
click at [720, 255] on button "Request Borrower Info" at bounding box center [725, 264] width 122 height 18
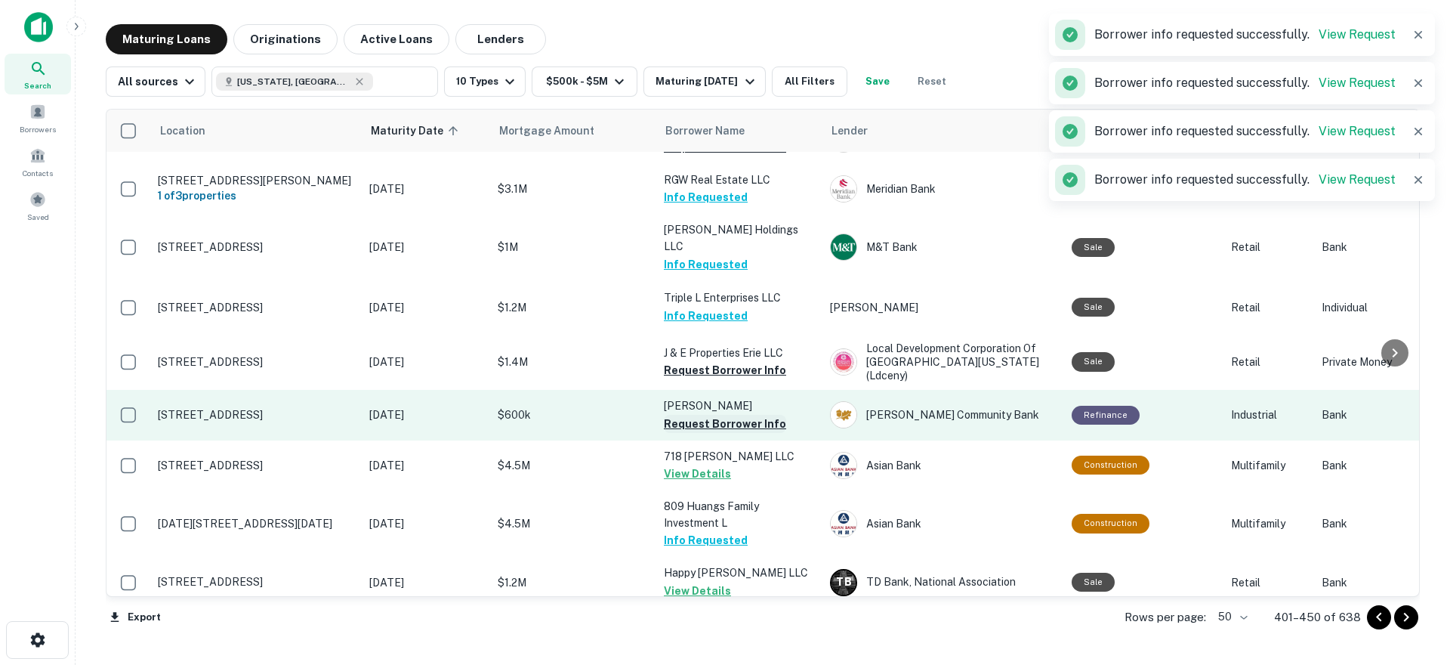
click at [732, 415] on button "Request Borrower Info" at bounding box center [725, 424] width 122 height 18
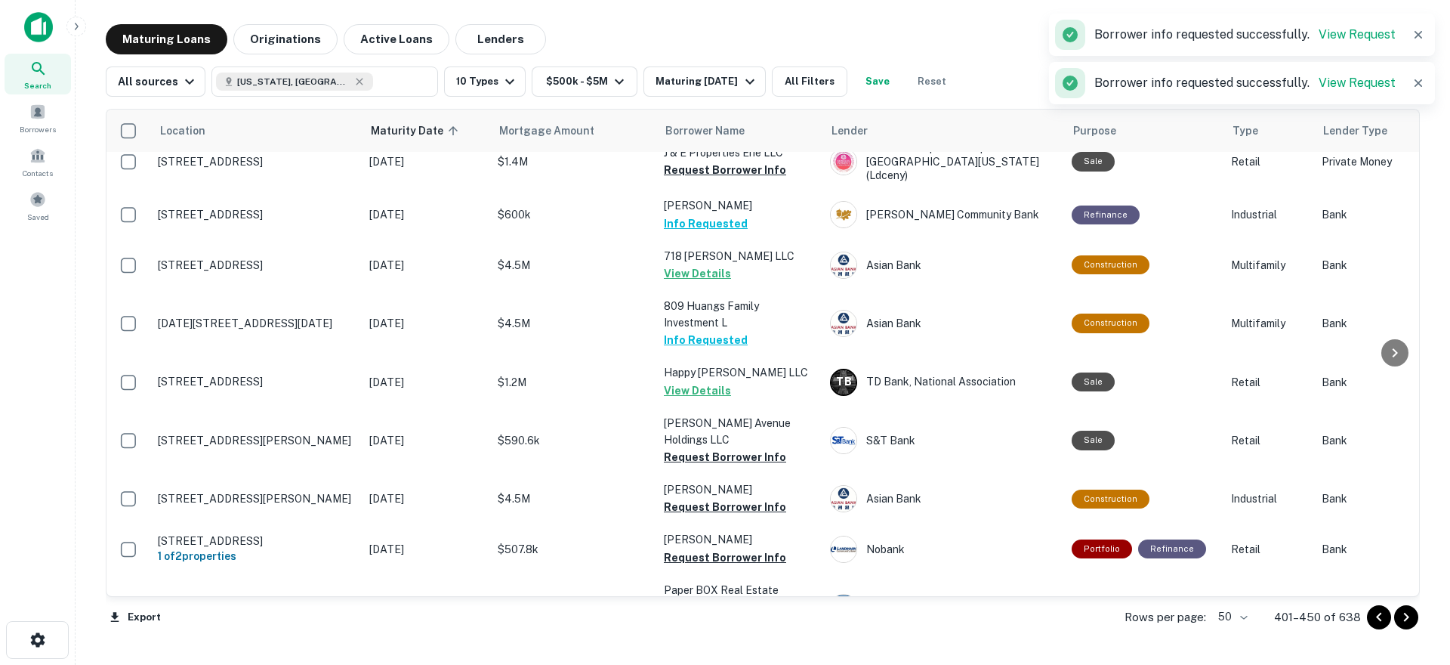
scroll to position [1501, 0]
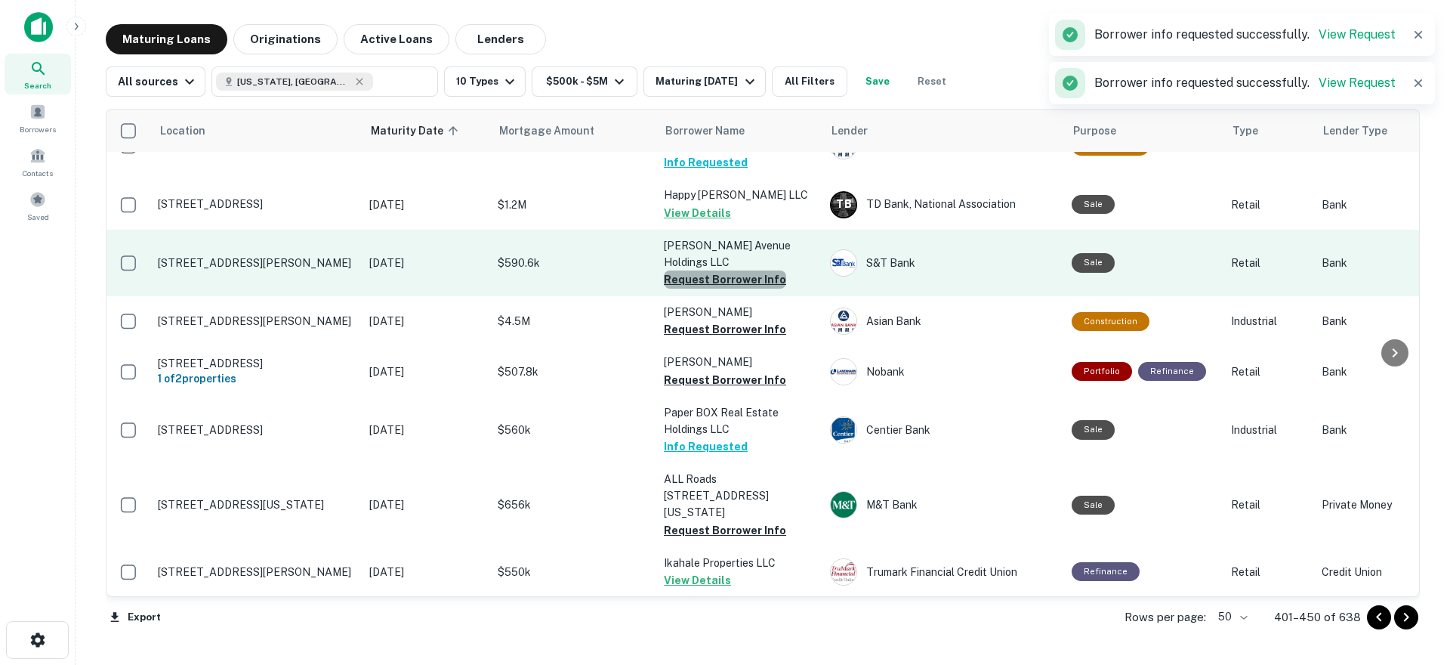
click at [736, 270] on button "Request Borrower Info" at bounding box center [725, 279] width 122 height 18
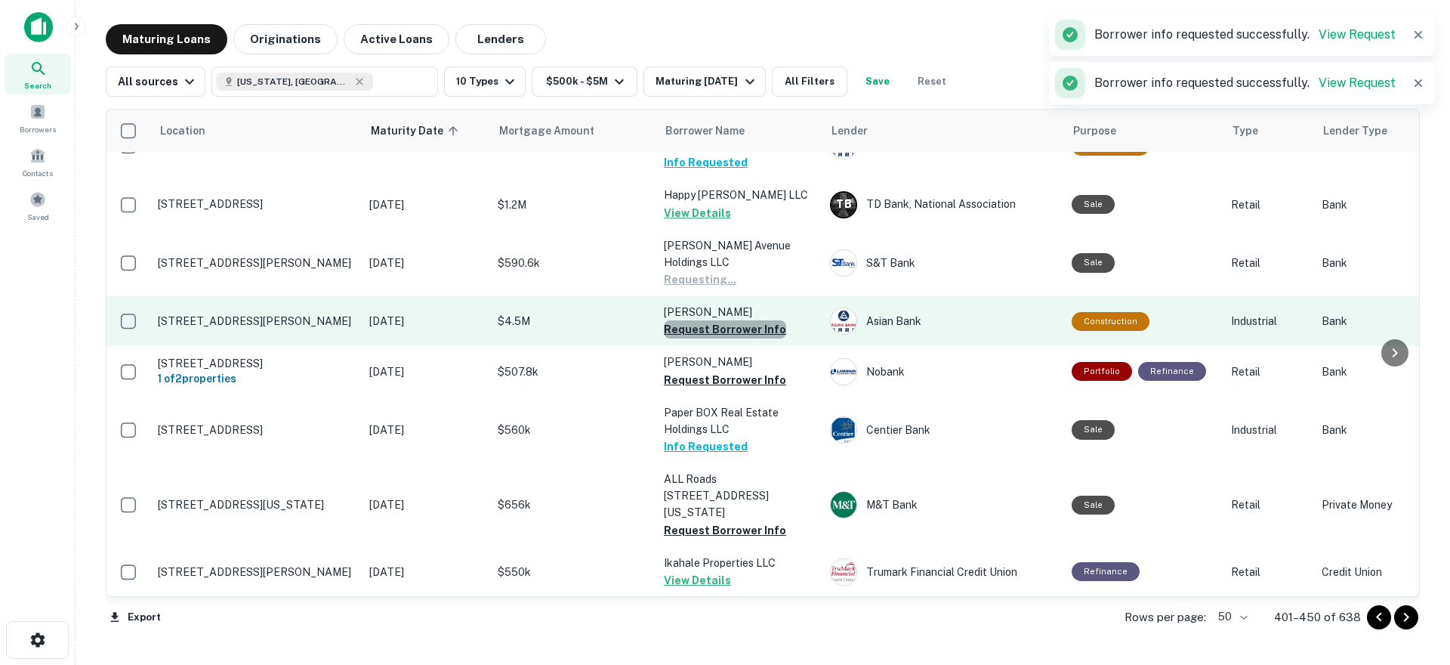
click at [730, 320] on button "Request Borrower Info" at bounding box center [725, 329] width 122 height 18
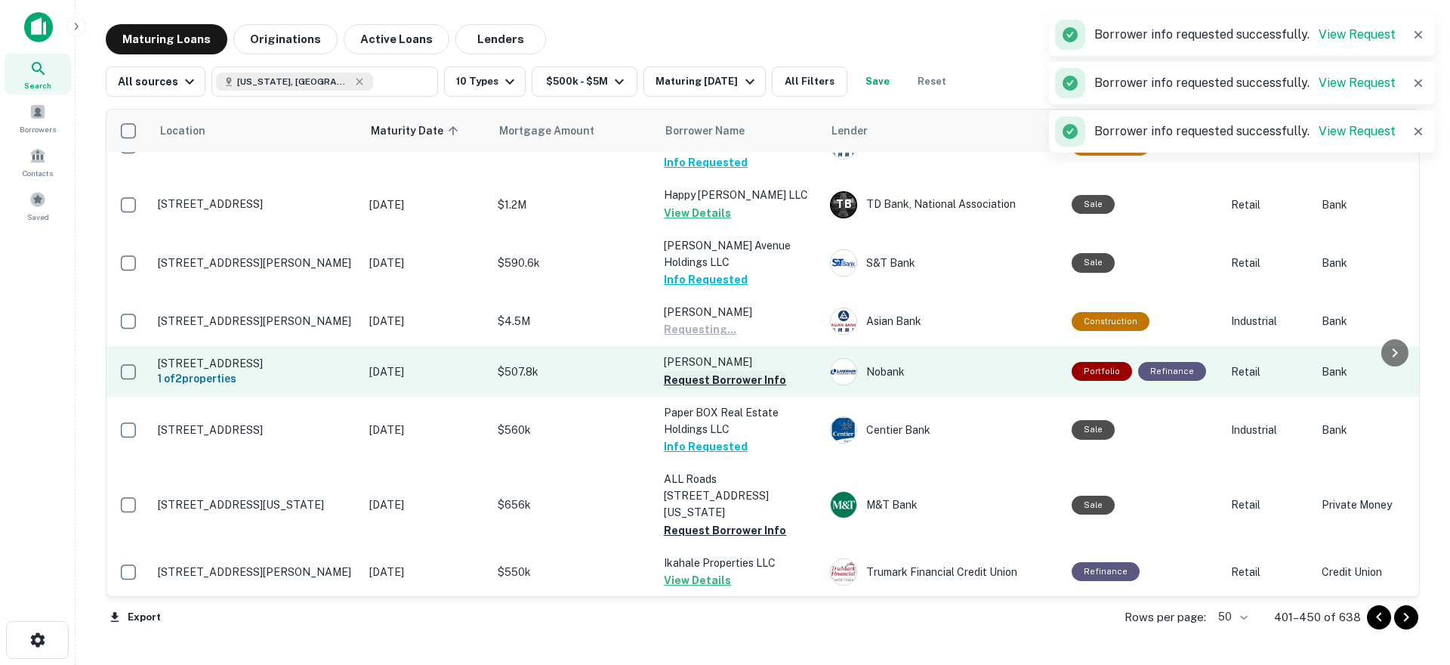
click at [733, 371] on button "Request Borrower Info" at bounding box center [725, 380] width 122 height 18
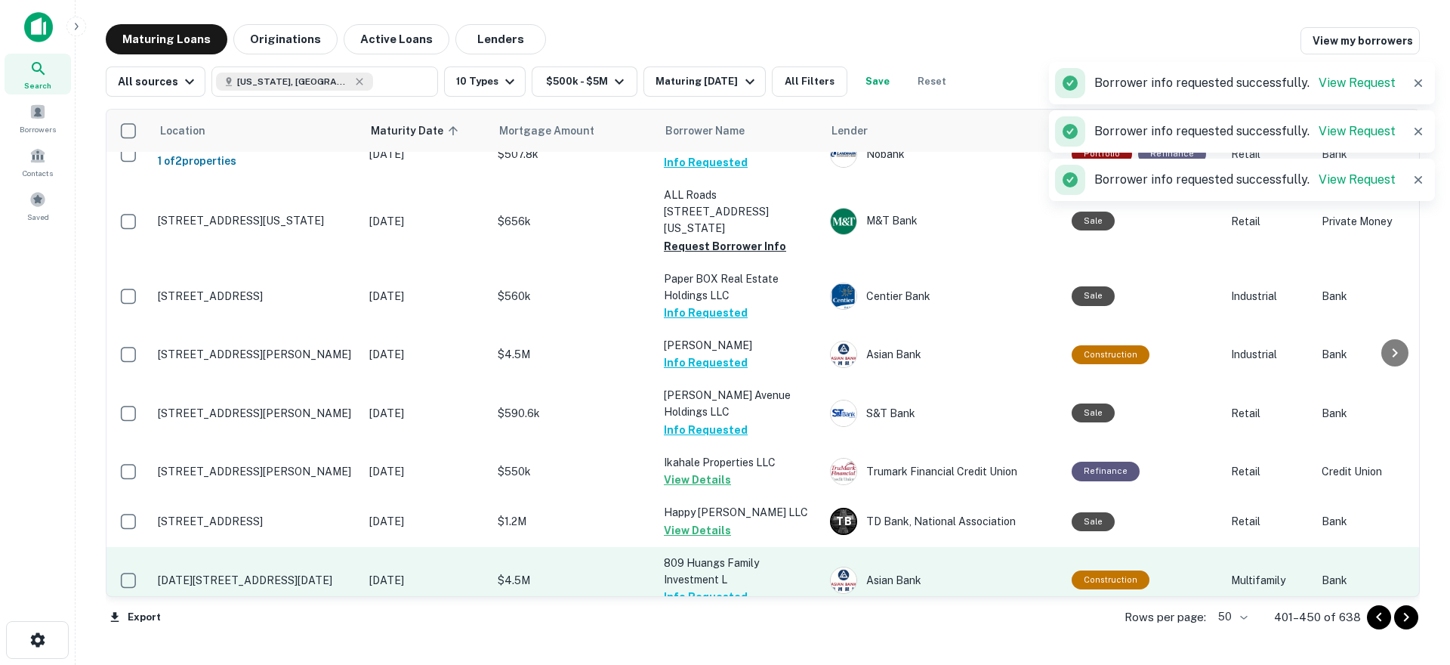
scroll to position [1544, 0]
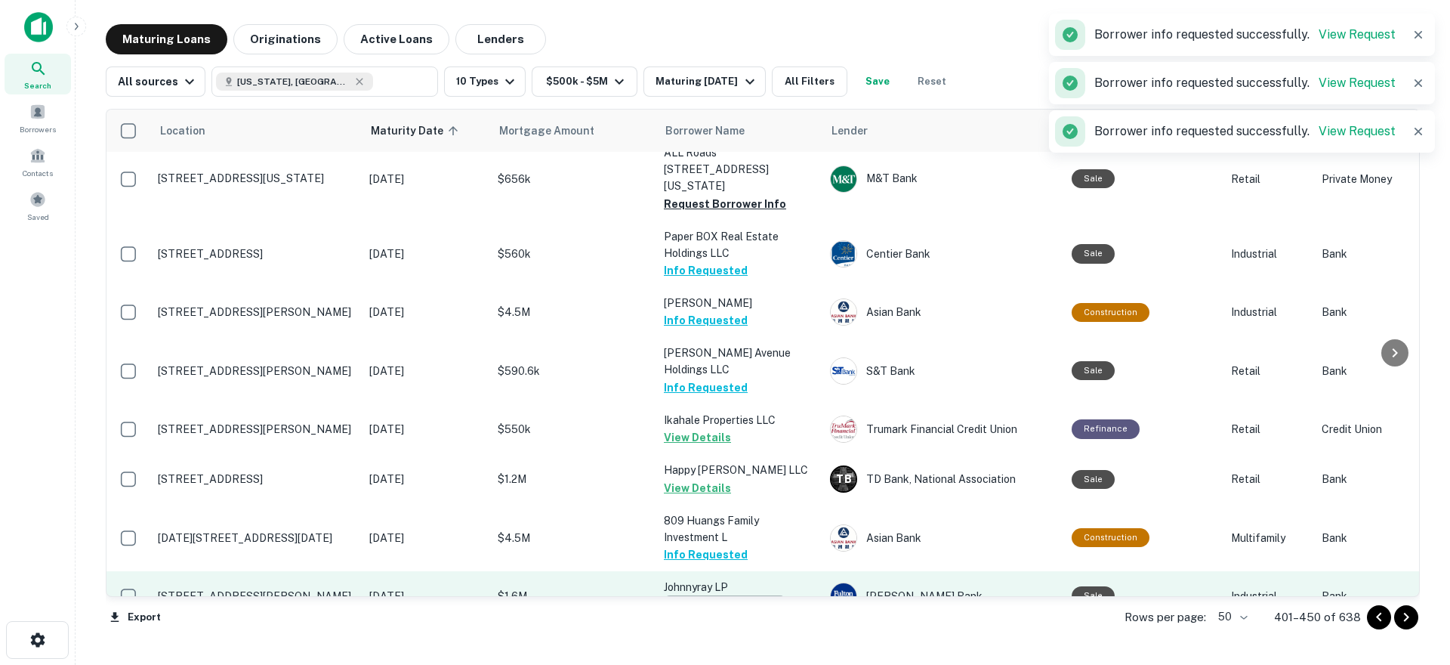
click at [723, 595] on button "Request Borrower Info" at bounding box center [725, 604] width 122 height 18
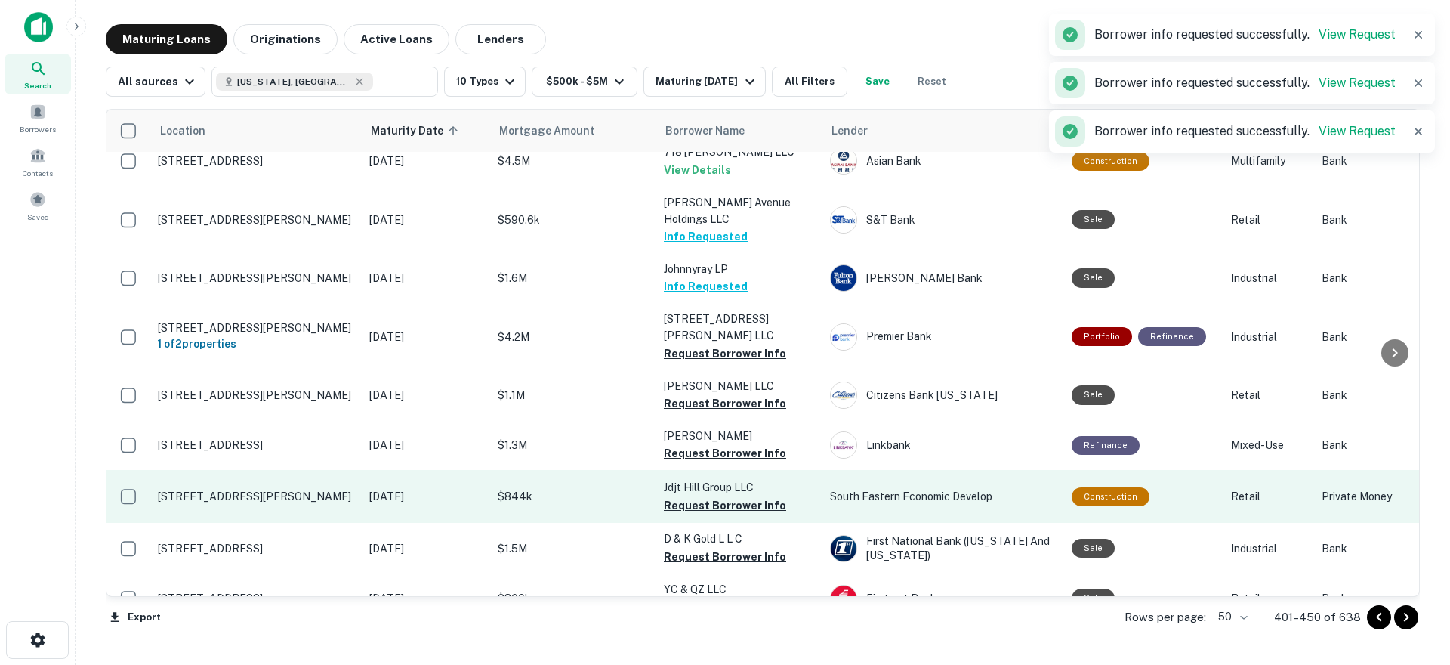
scroll to position [1846, 0]
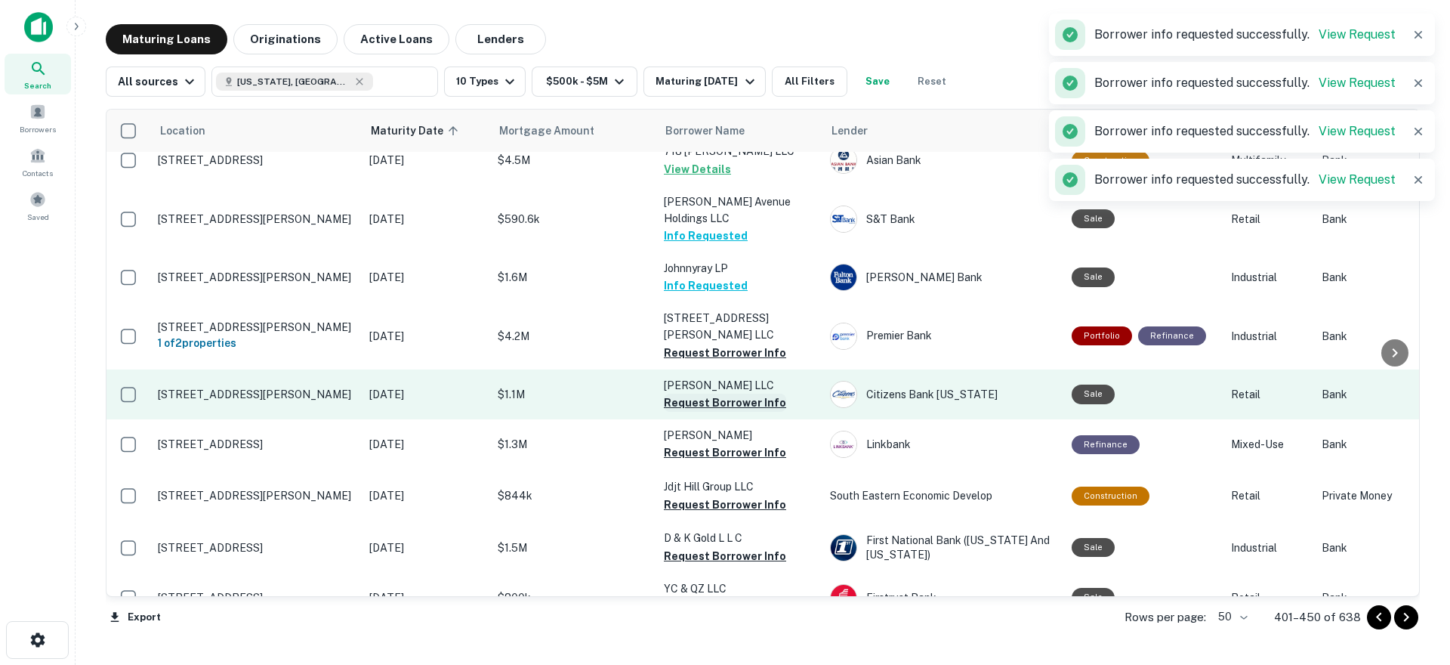
click at [730, 393] on button "Request Borrower Info" at bounding box center [725, 402] width 122 height 18
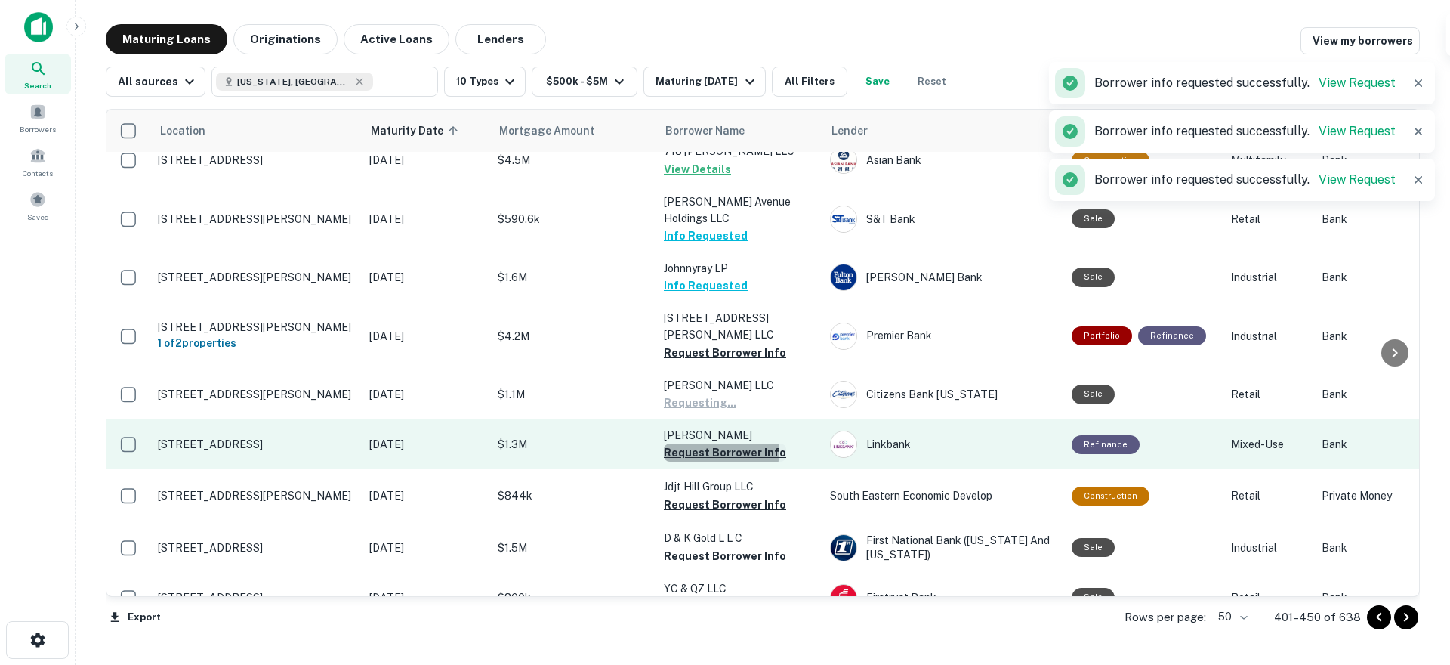
click at [714, 443] on button "Request Borrower Info" at bounding box center [725, 452] width 122 height 18
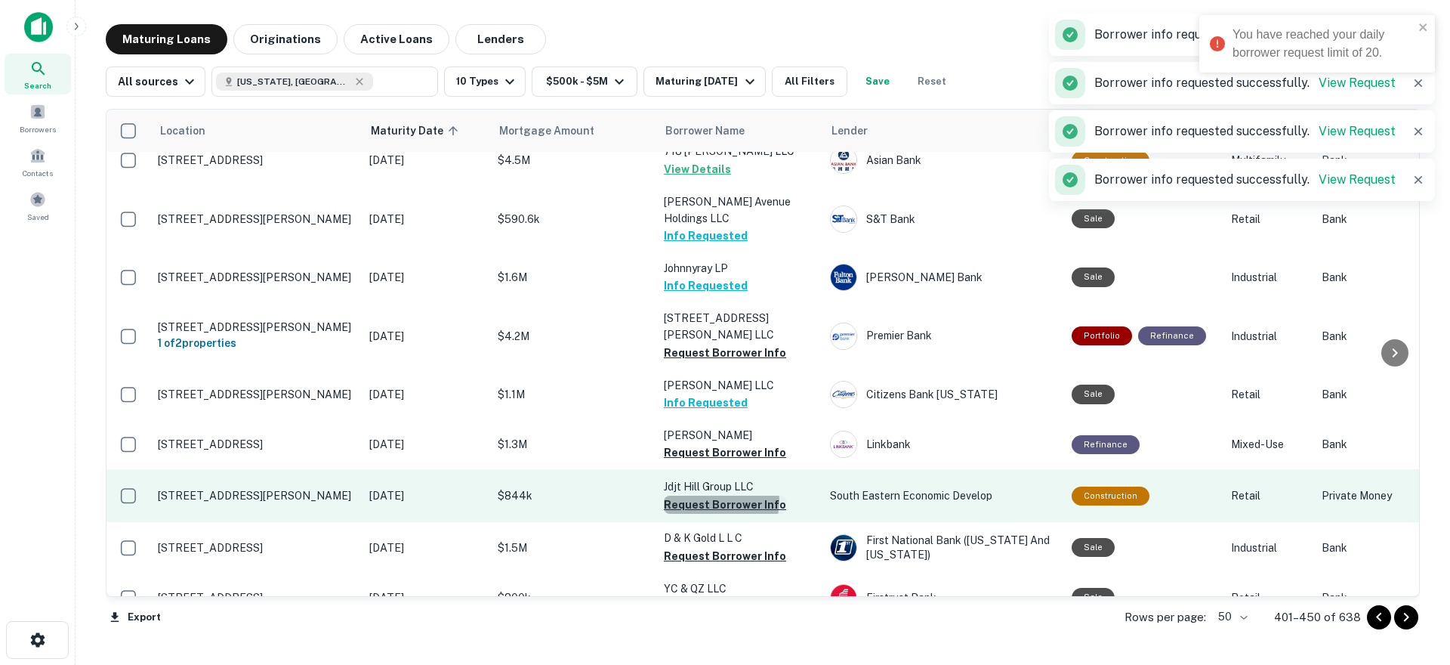
click at [717, 495] on button "Request Borrower Info" at bounding box center [725, 504] width 122 height 18
